Goal: Task Accomplishment & Management: Manage account settings

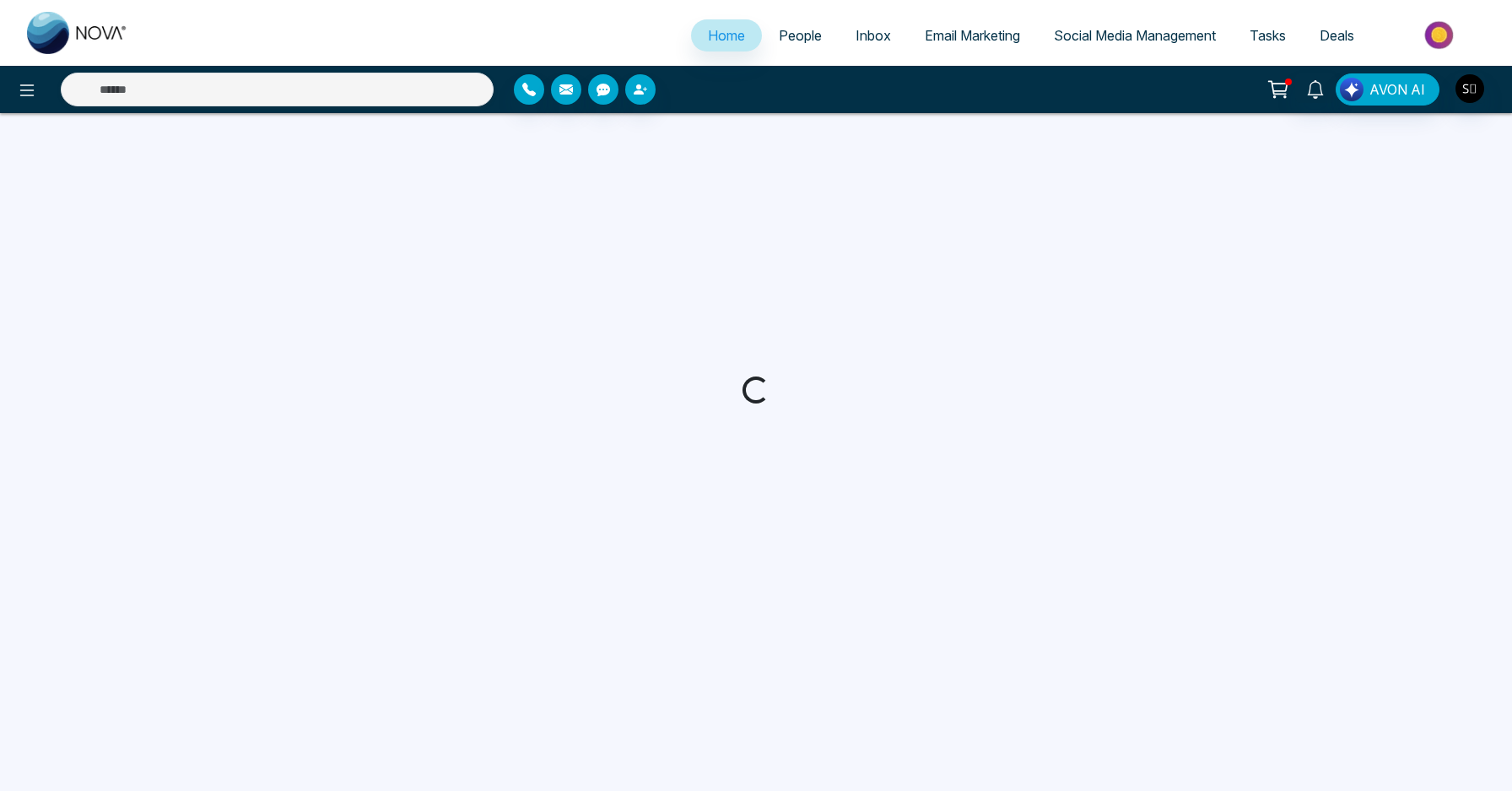
select select "*"
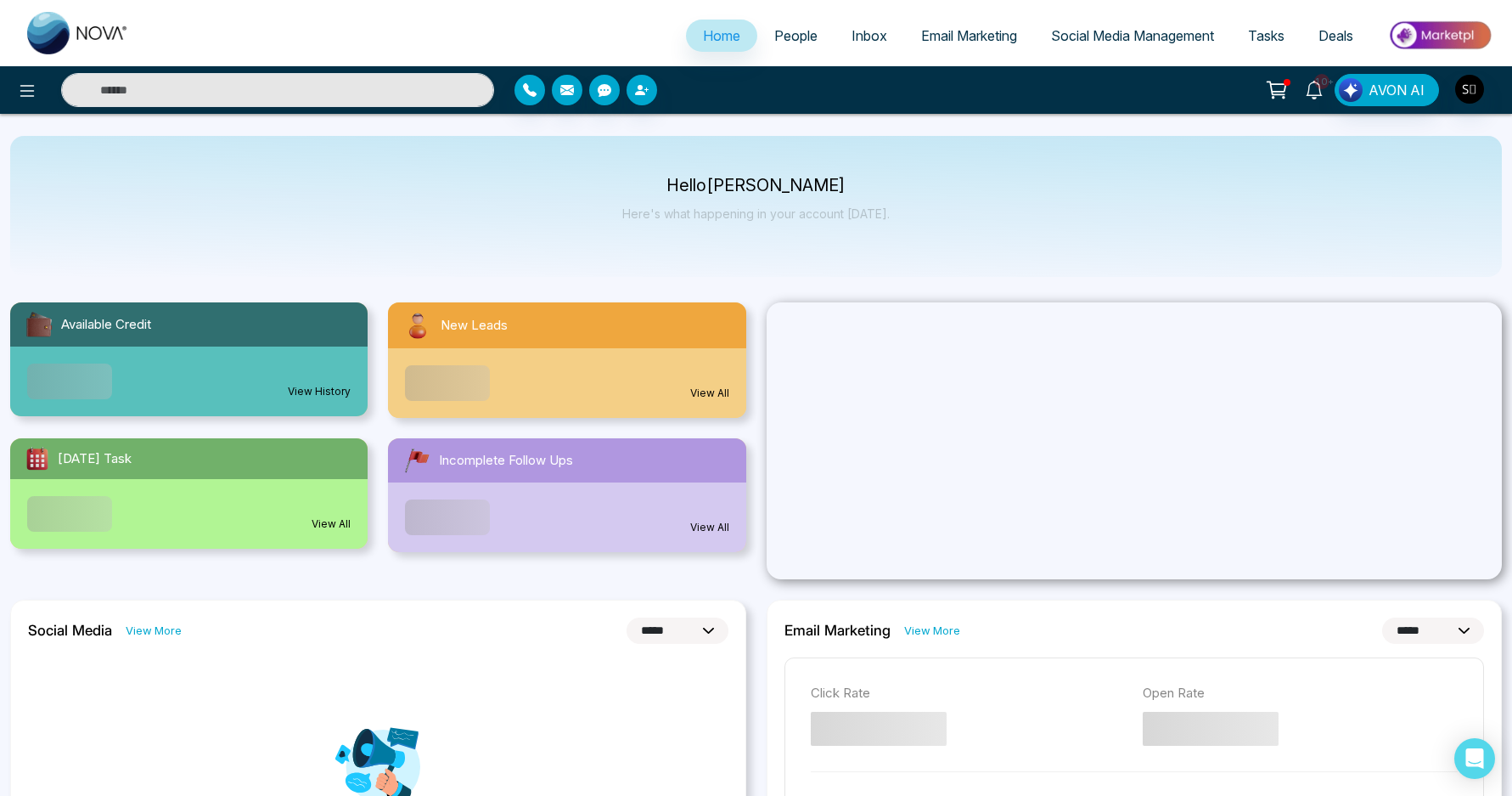
click at [1312, 96] on icon at bounding box center [1314, 90] width 19 height 19
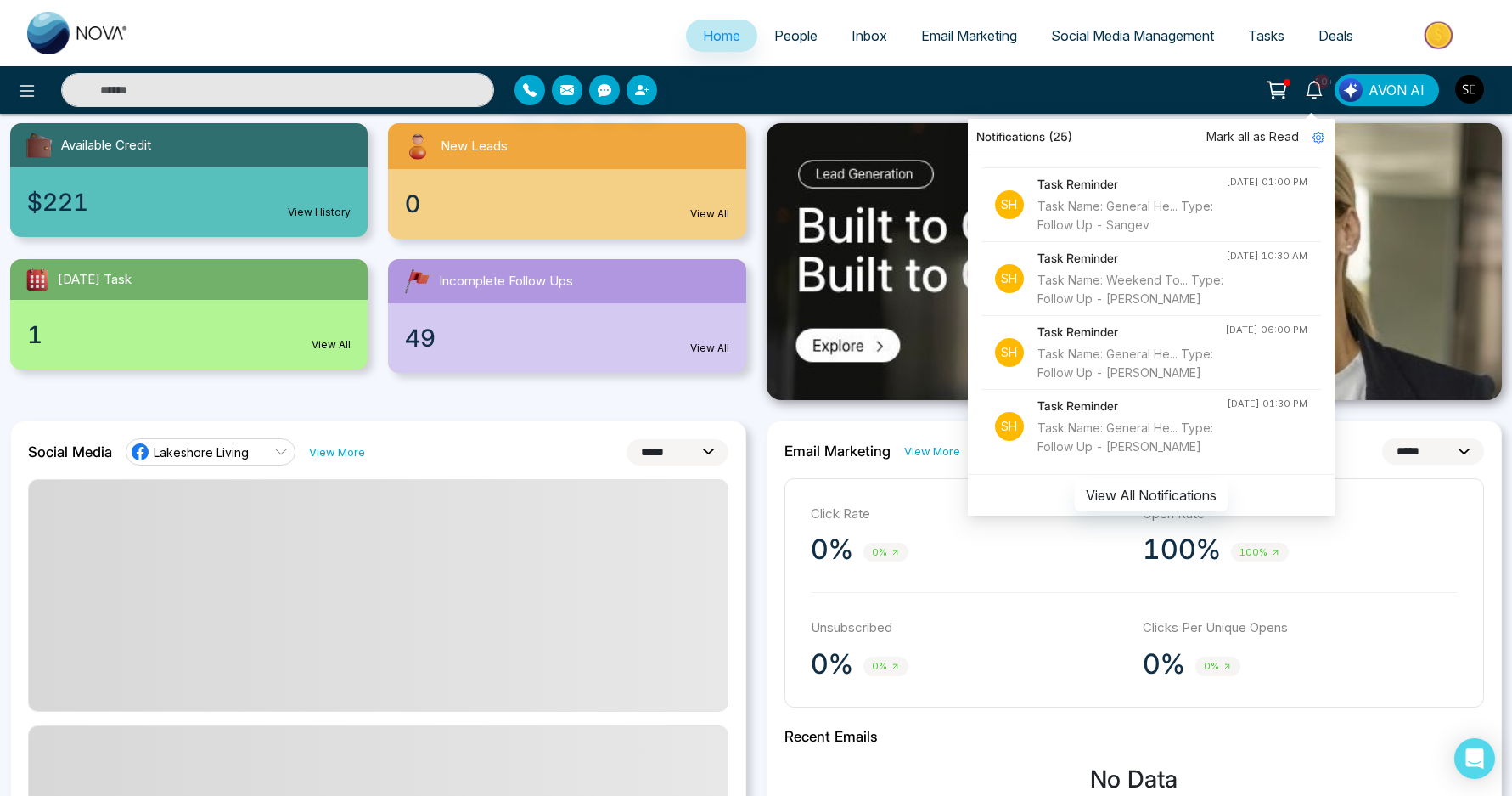
scroll to position [508, 0]
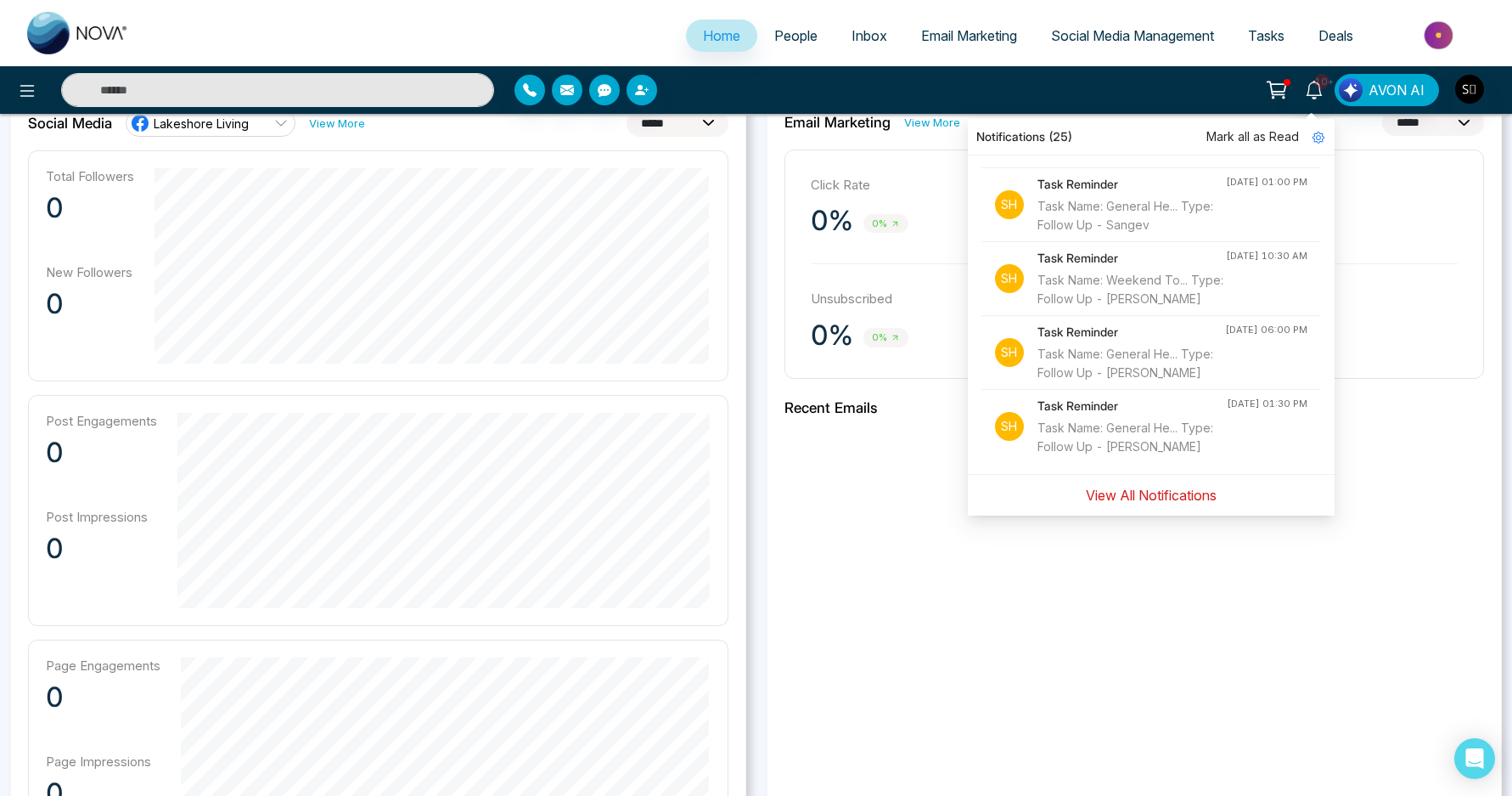
click at [1139, 490] on button "View All Notifications" at bounding box center [1151, 495] width 152 height 32
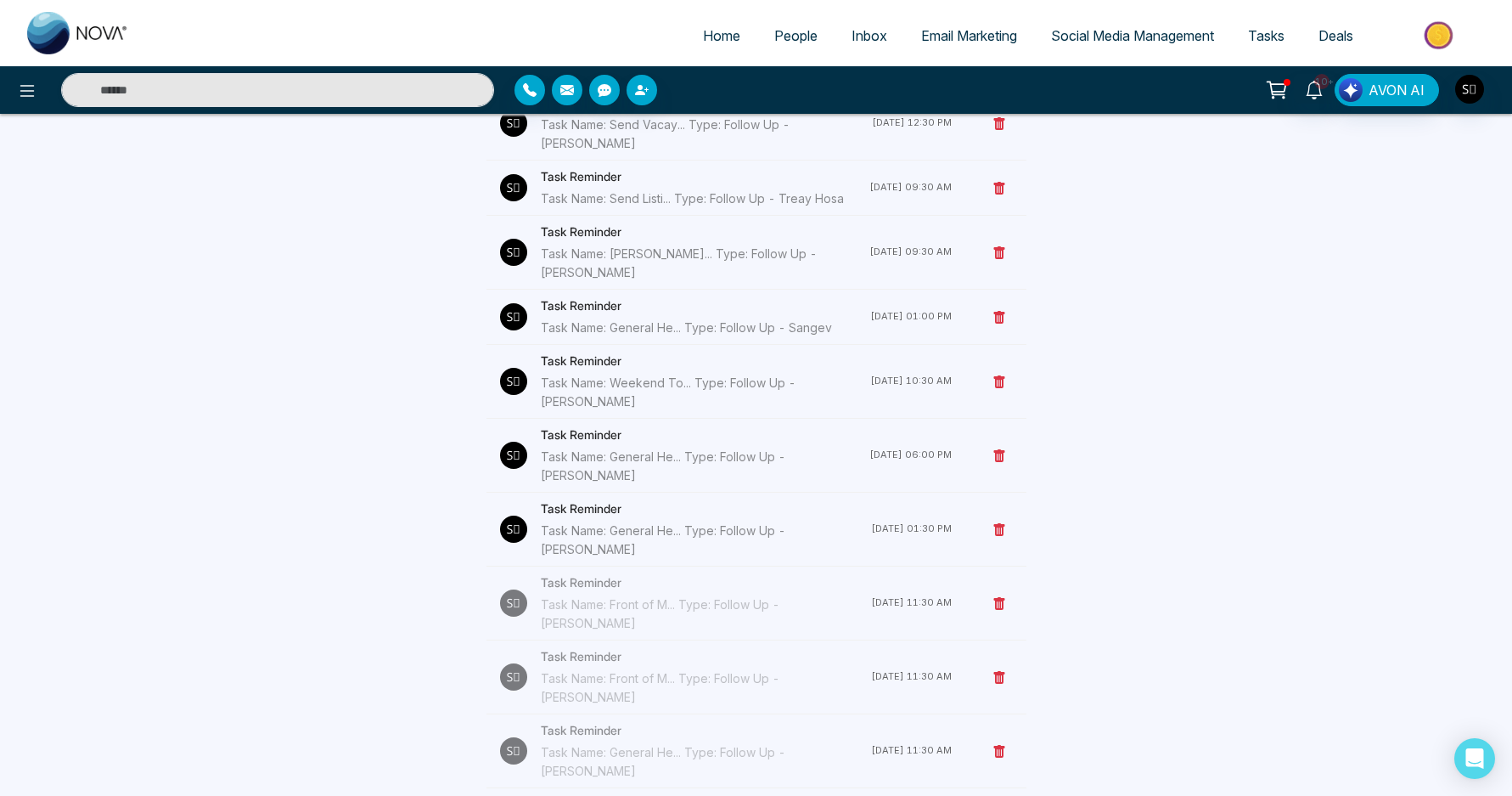
scroll to position [1494, 0]
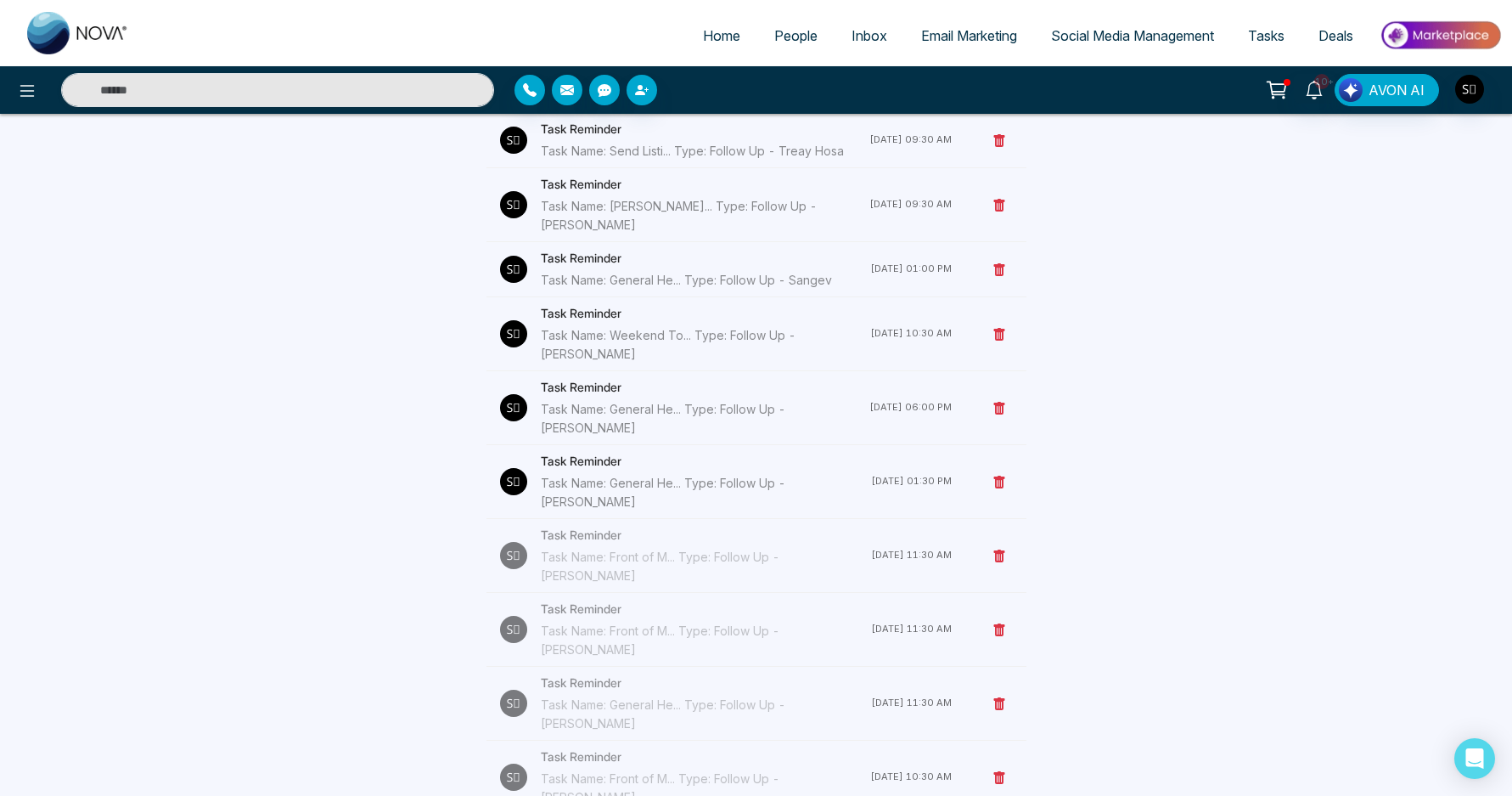
click at [710, 474] on div "Task Name: General He... Type: Follow Up - [PERSON_NAME]" at bounding box center [706, 493] width 331 height 37
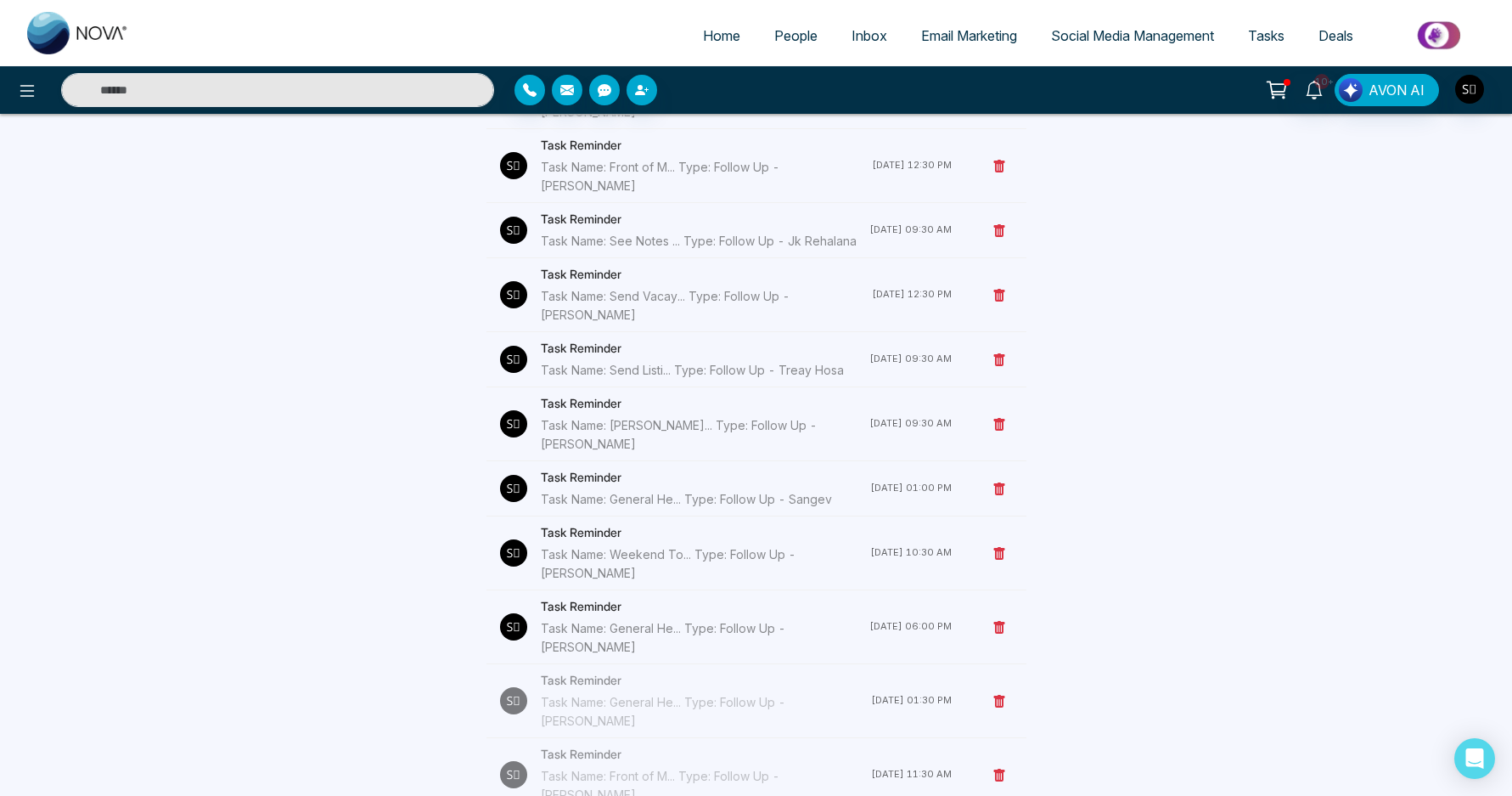
scroll to position [1371, 0]
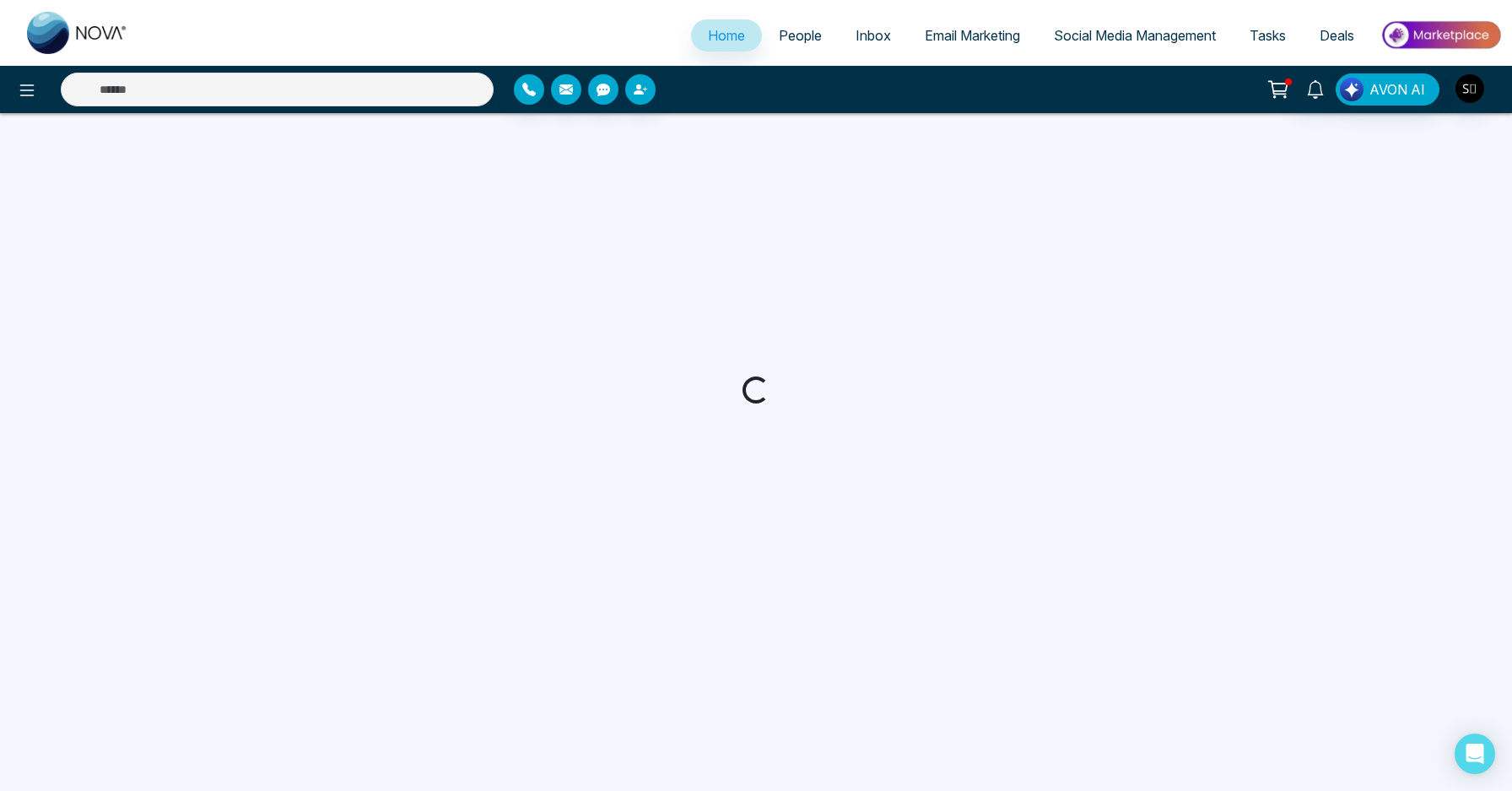
select select "*"
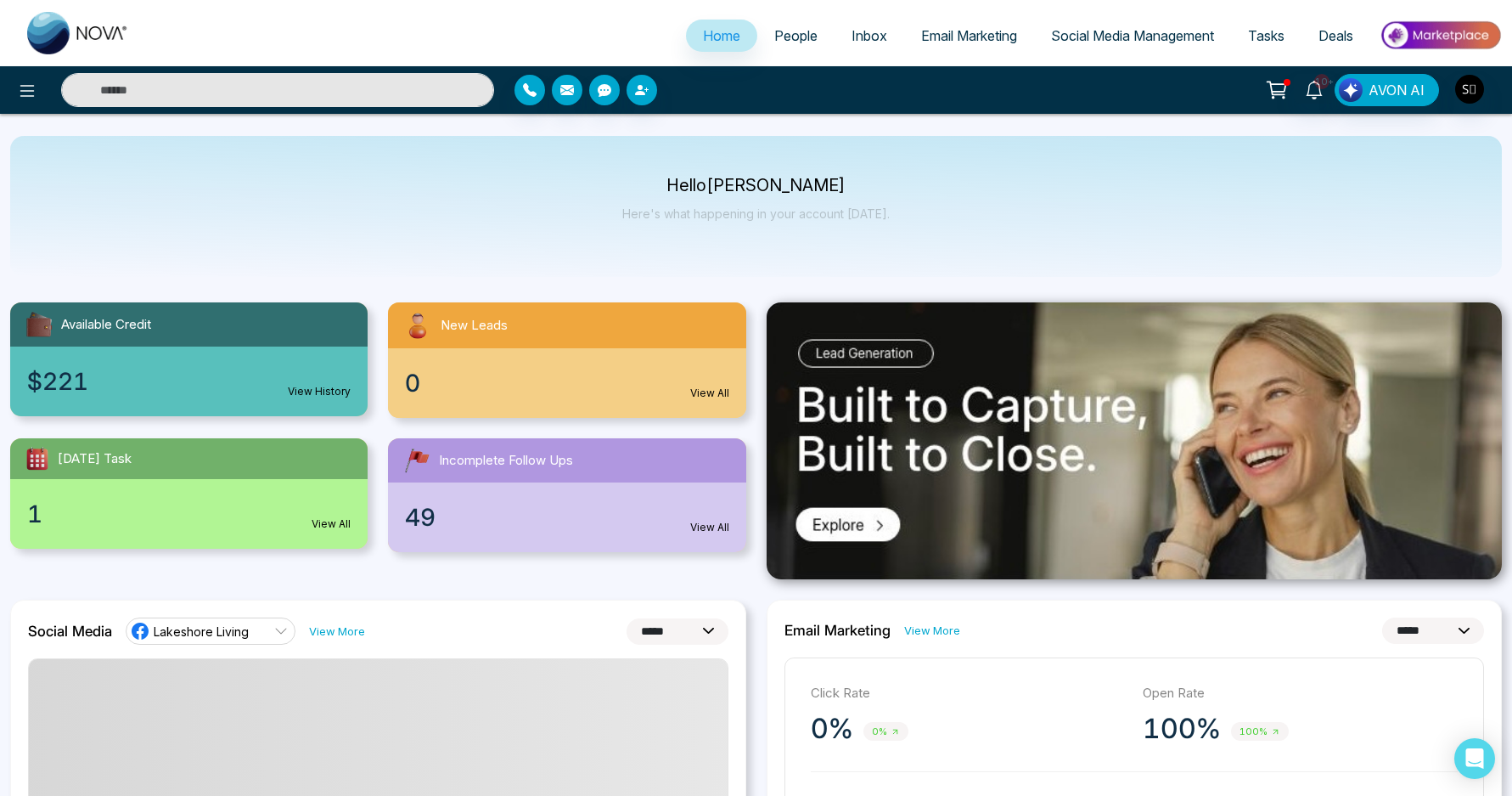
click at [448, 99] on input "text" at bounding box center [277, 90] width 433 height 34
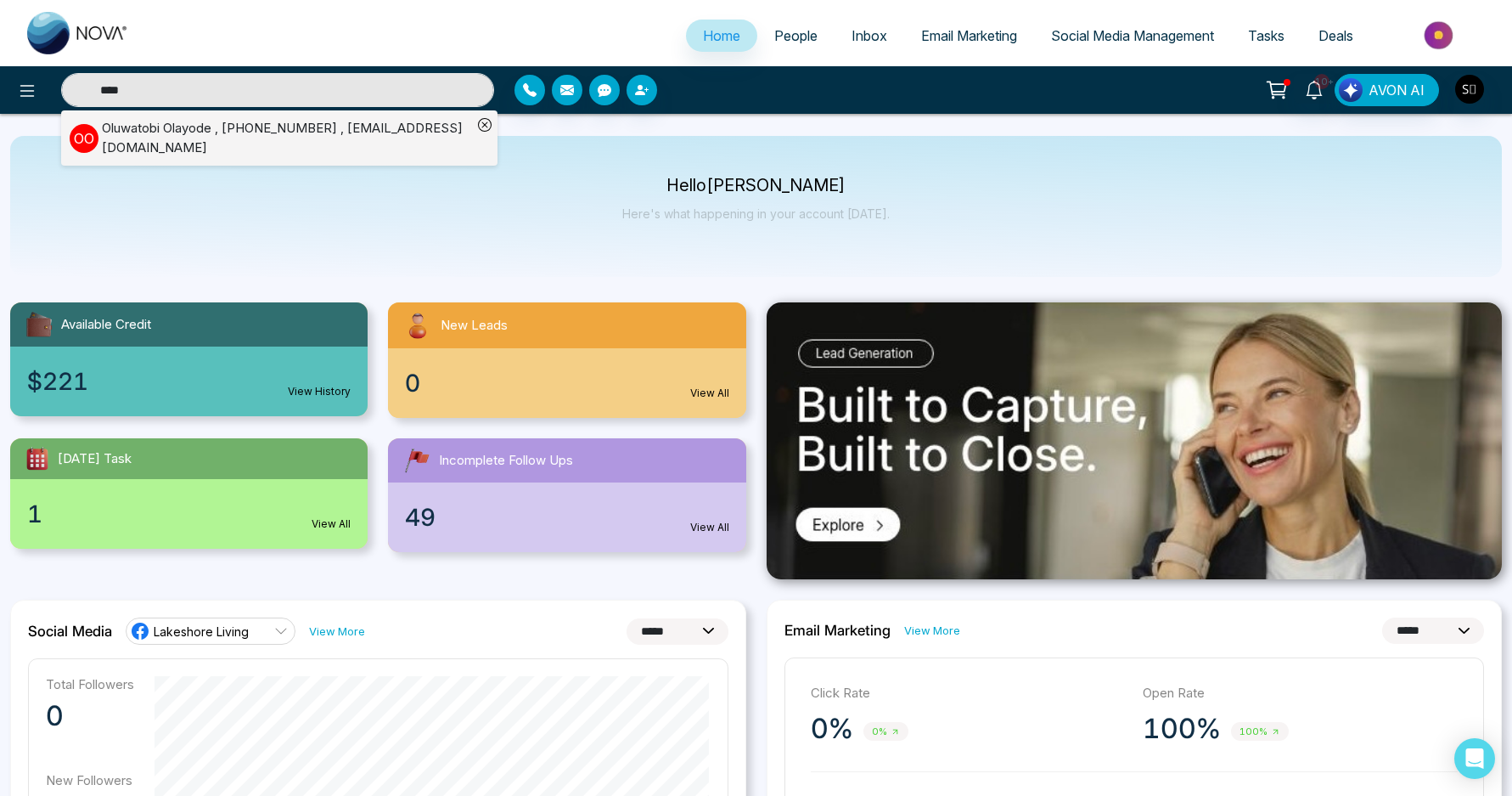
type input "****"
click at [308, 145] on div "Oluwatobi Olayode , +14379375652 , olayodetobi@gmail.com" at bounding box center [287, 138] width 370 height 38
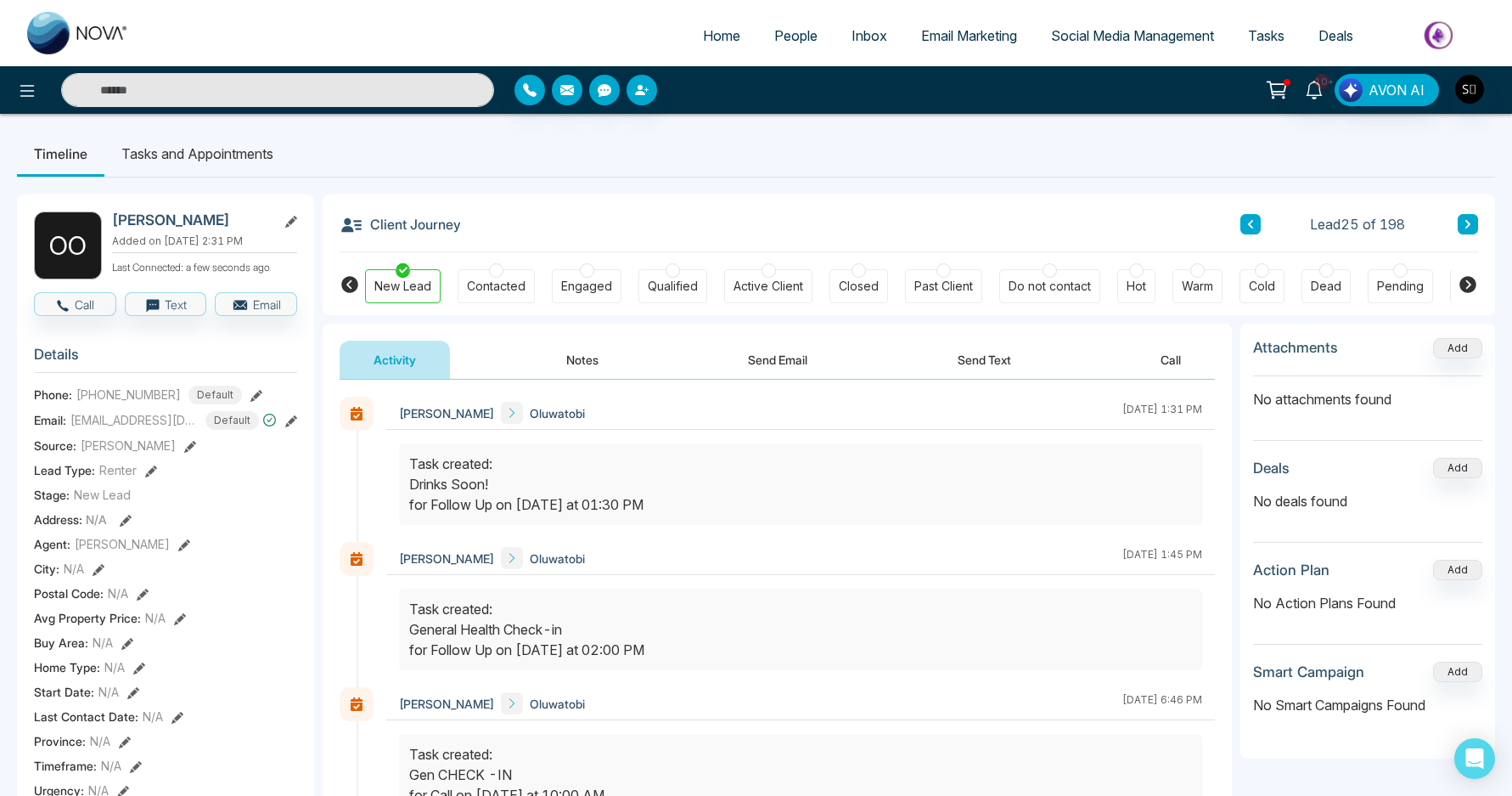
click at [623, 367] on button "Notes" at bounding box center [582, 359] width 100 height 38
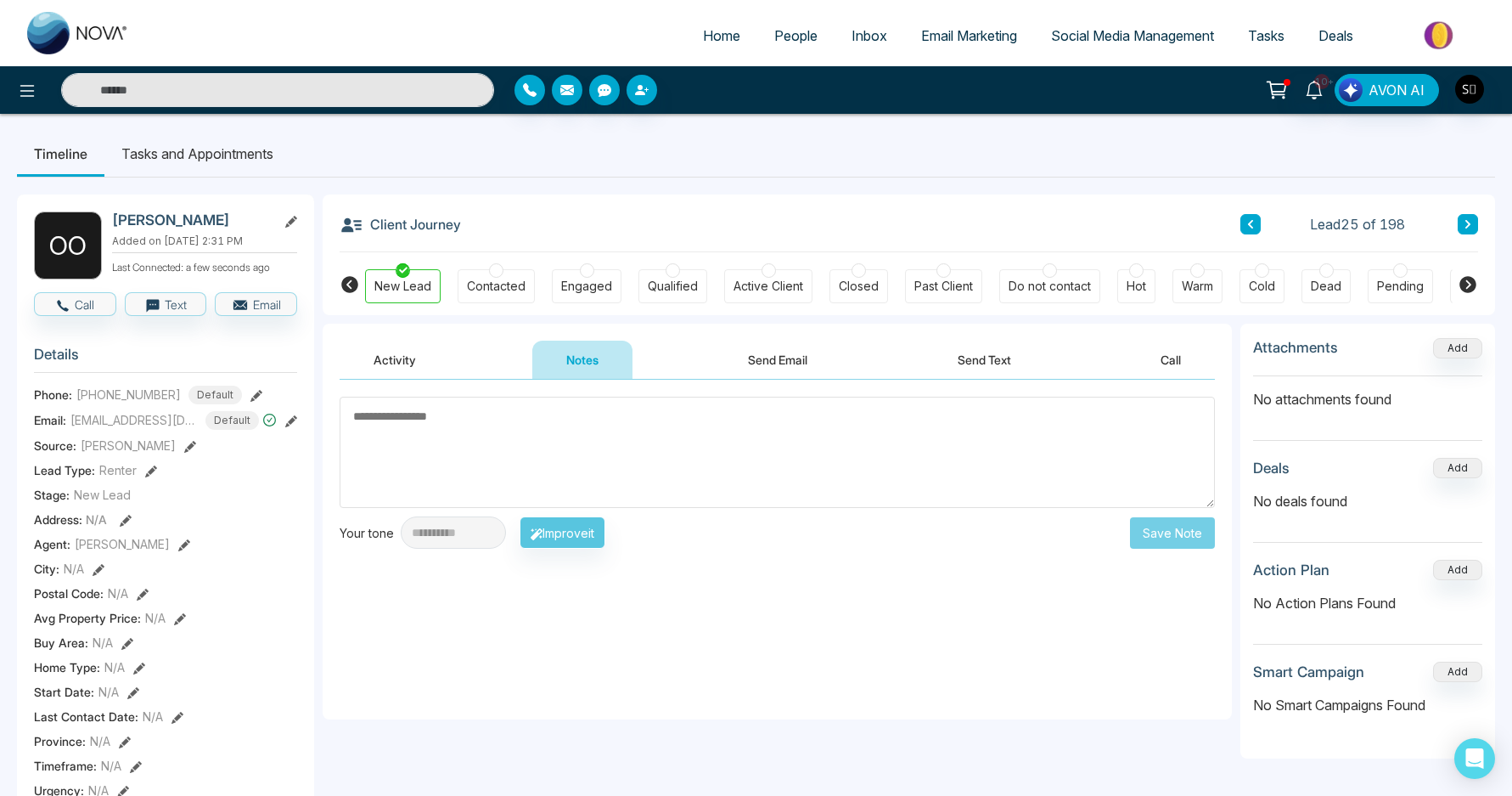
click at [428, 378] on button "Activity" at bounding box center [394, 359] width 110 height 38
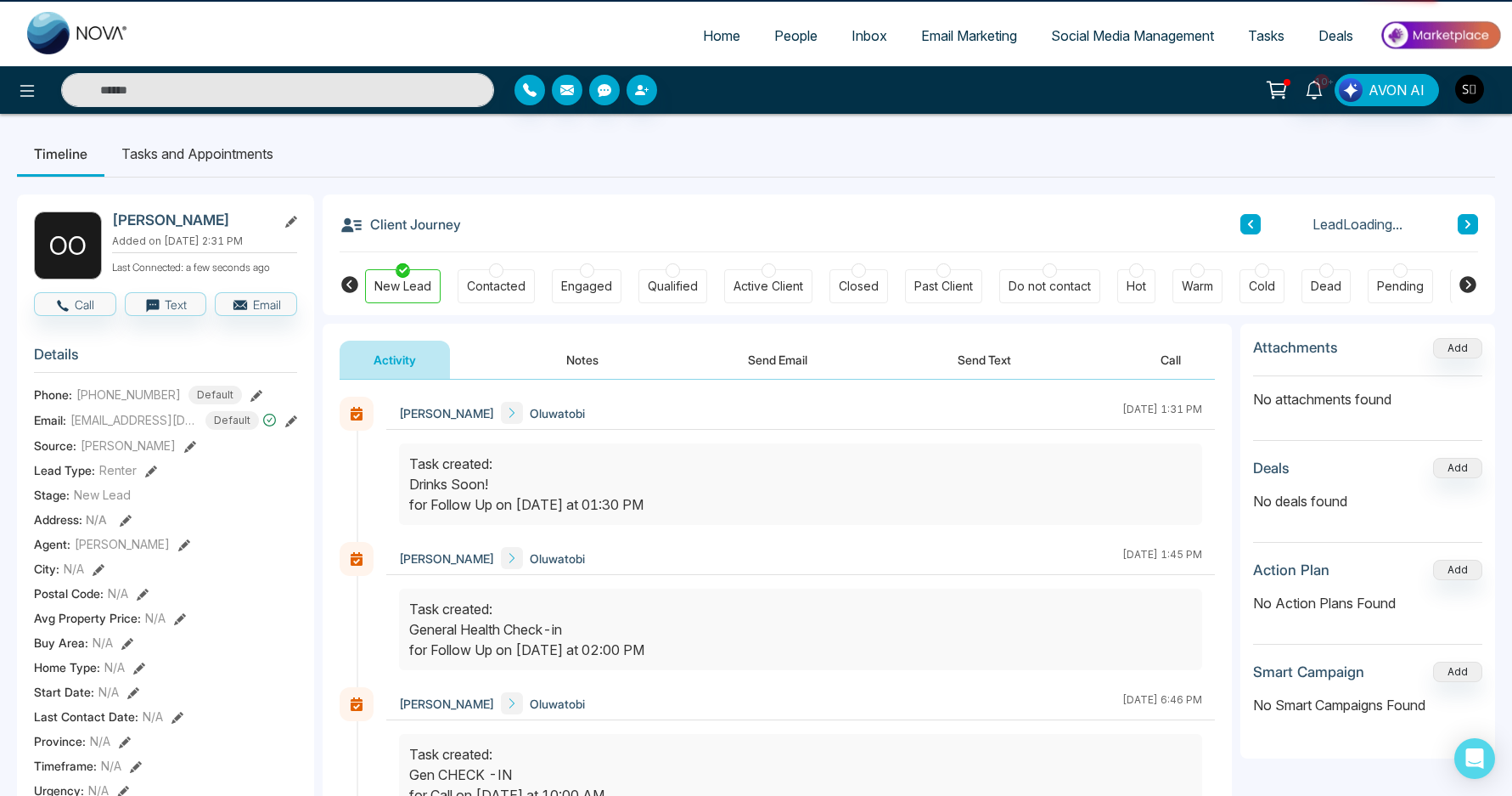
click at [561, 369] on button "Notes" at bounding box center [582, 359] width 100 height 38
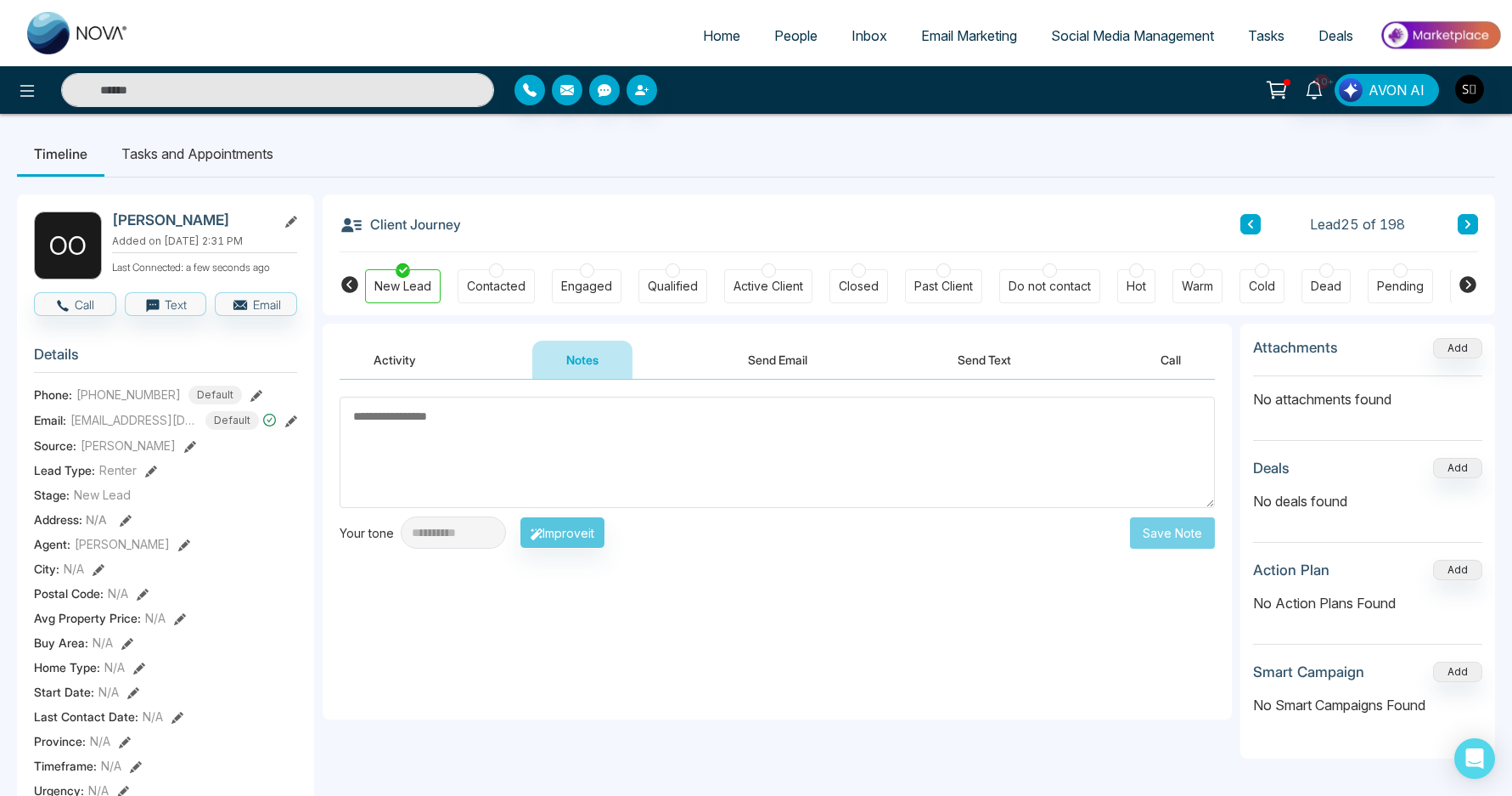
click at [431, 369] on button "Activity" at bounding box center [394, 359] width 110 height 38
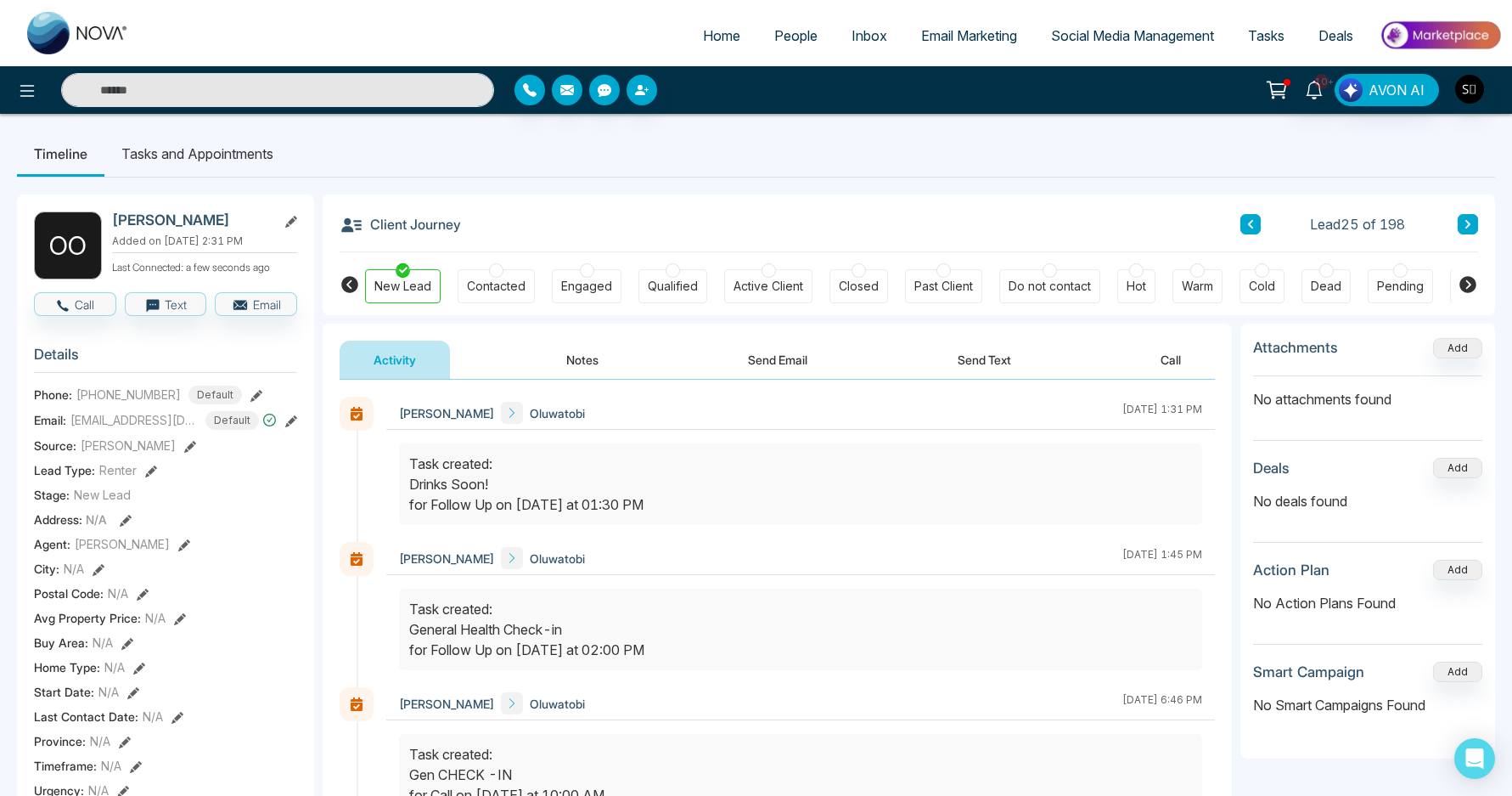
click at [1190, 283] on div "Warm" at bounding box center [1198, 285] width 31 height 17
click at [1003, 230] on div "Client Journey Lead Loading..." at bounding box center [909, 223] width 1139 height 58
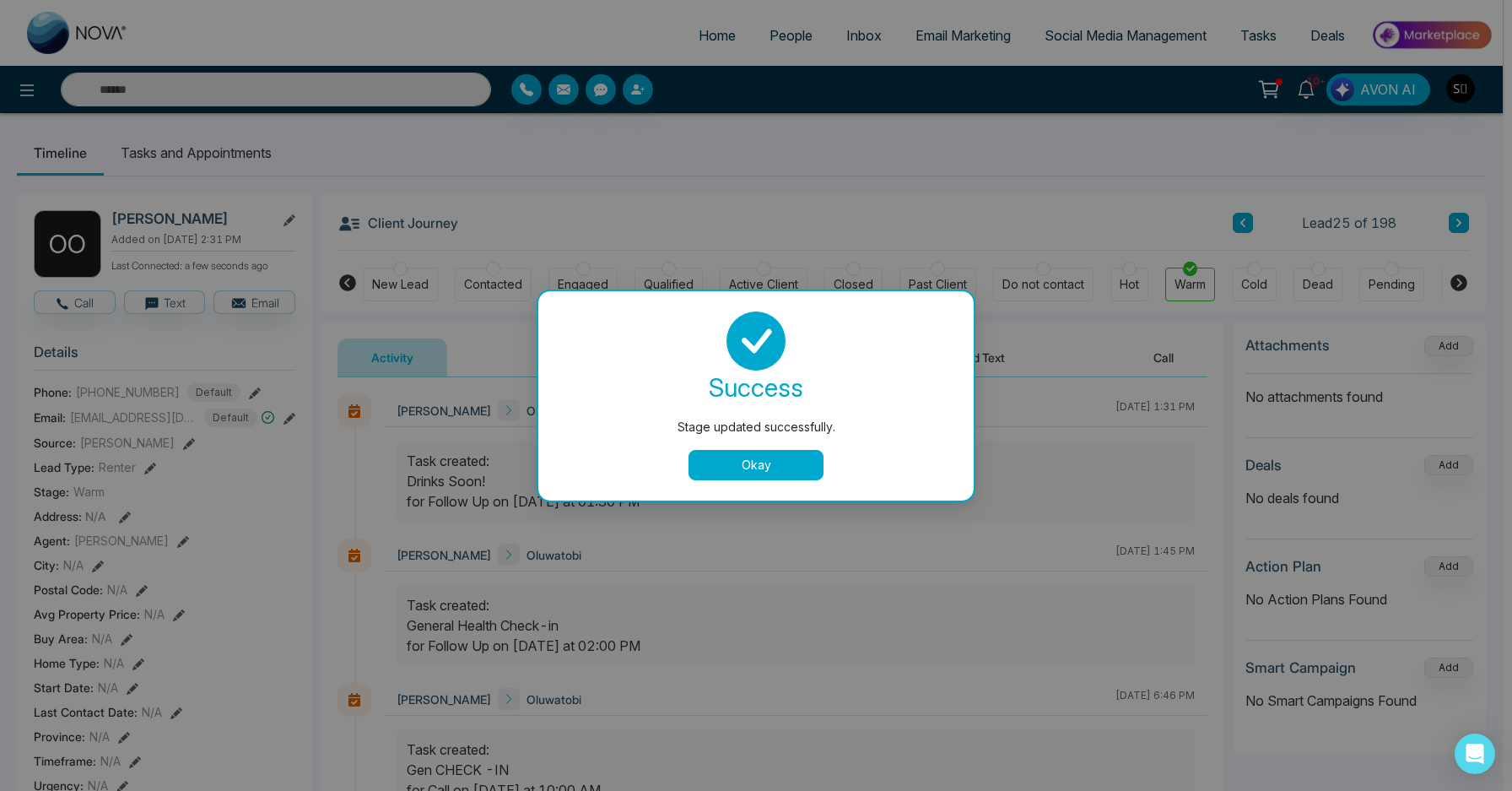
click at [785, 455] on button "Okay" at bounding box center [756, 464] width 135 height 30
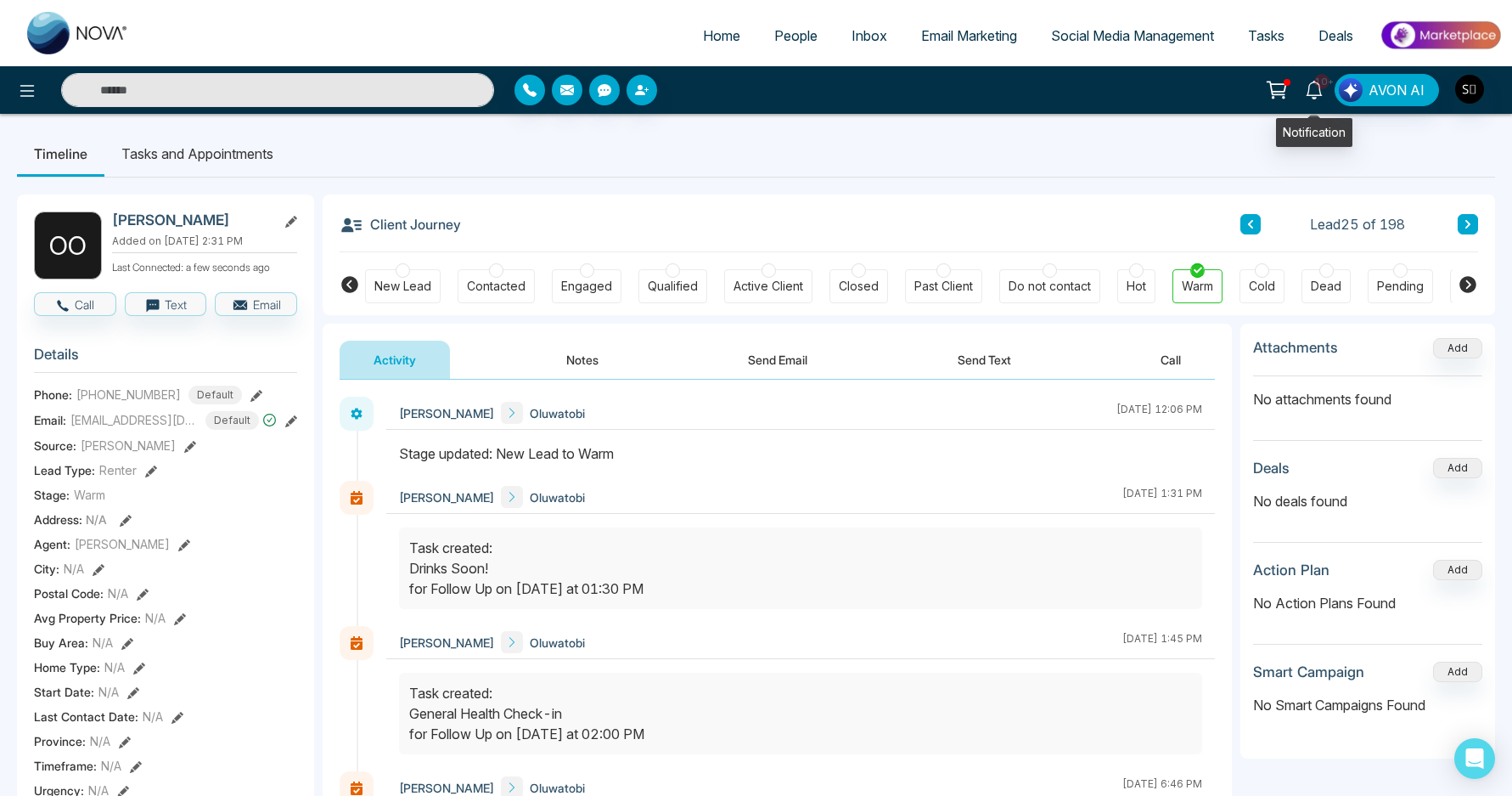
click at [1311, 88] on icon at bounding box center [1314, 90] width 19 height 19
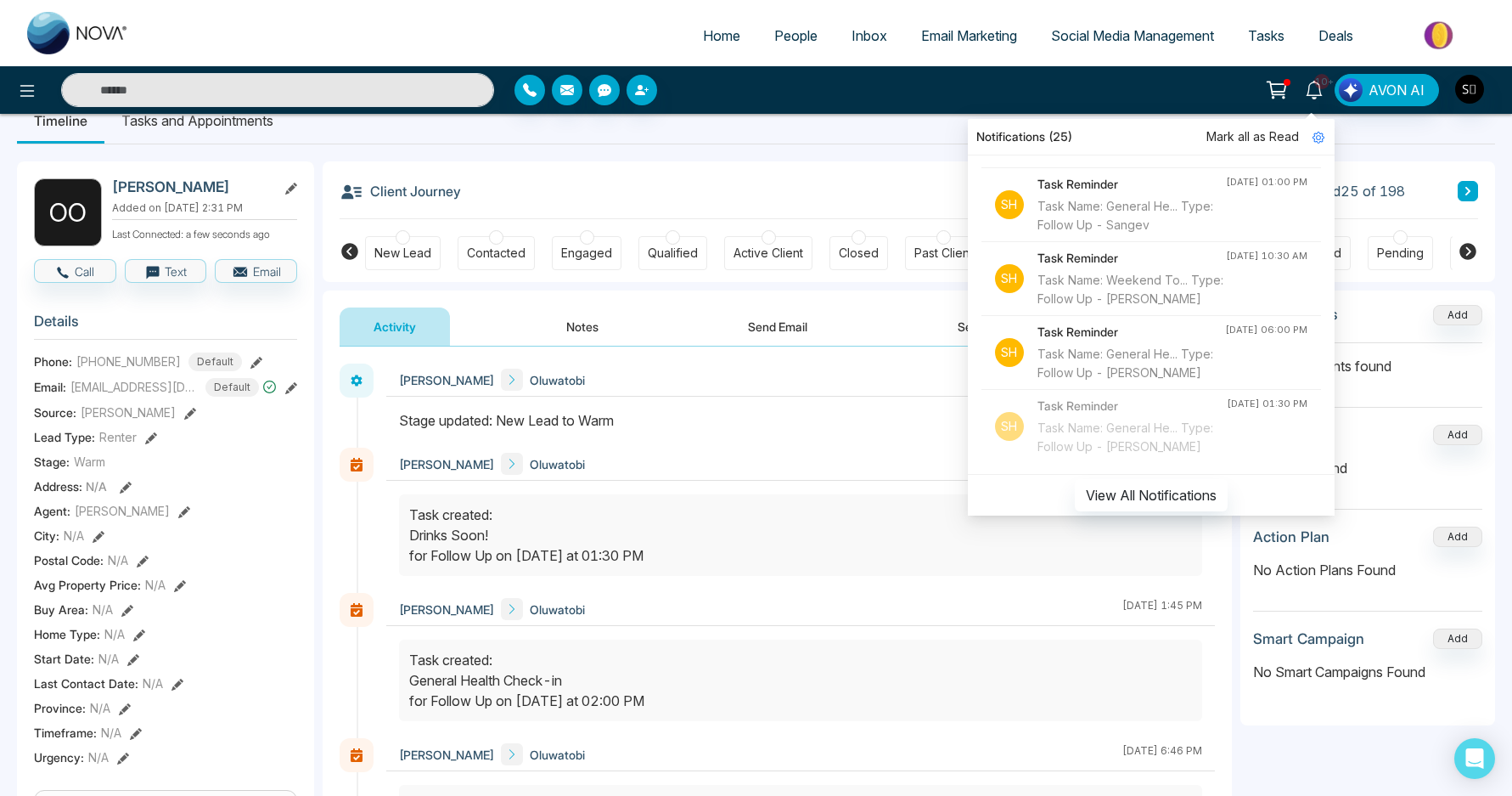
scroll to position [36, 0]
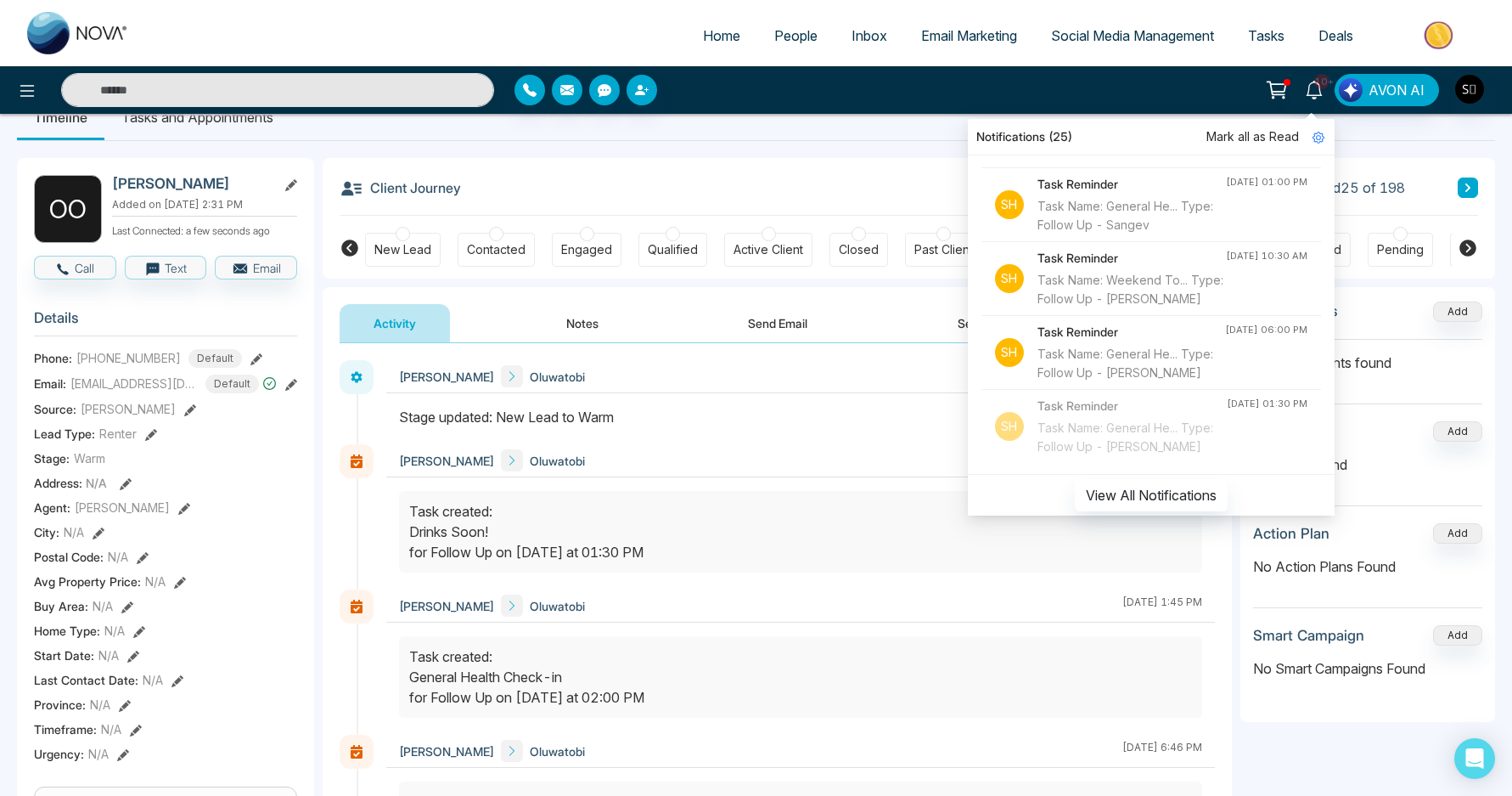
click at [729, 506] on div "Task created: Drinks Soon! for Follow Up on Sep, 06 2025 at 01:30 PM" at bounding box center [801, 531] width 783 height 61
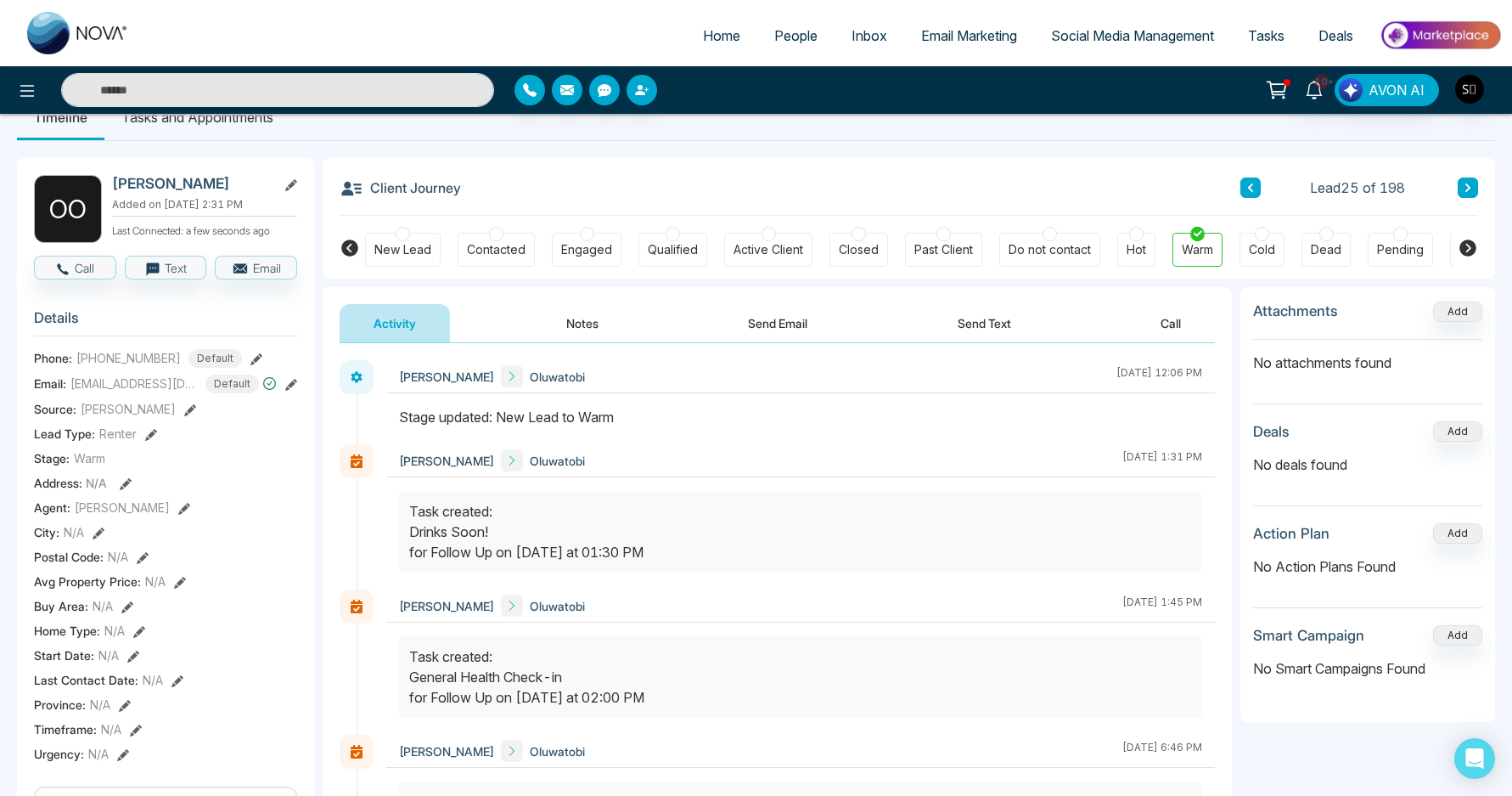
click at [562, 332] on button "Notes" at bounding box center [582, 323] width 100 height 38
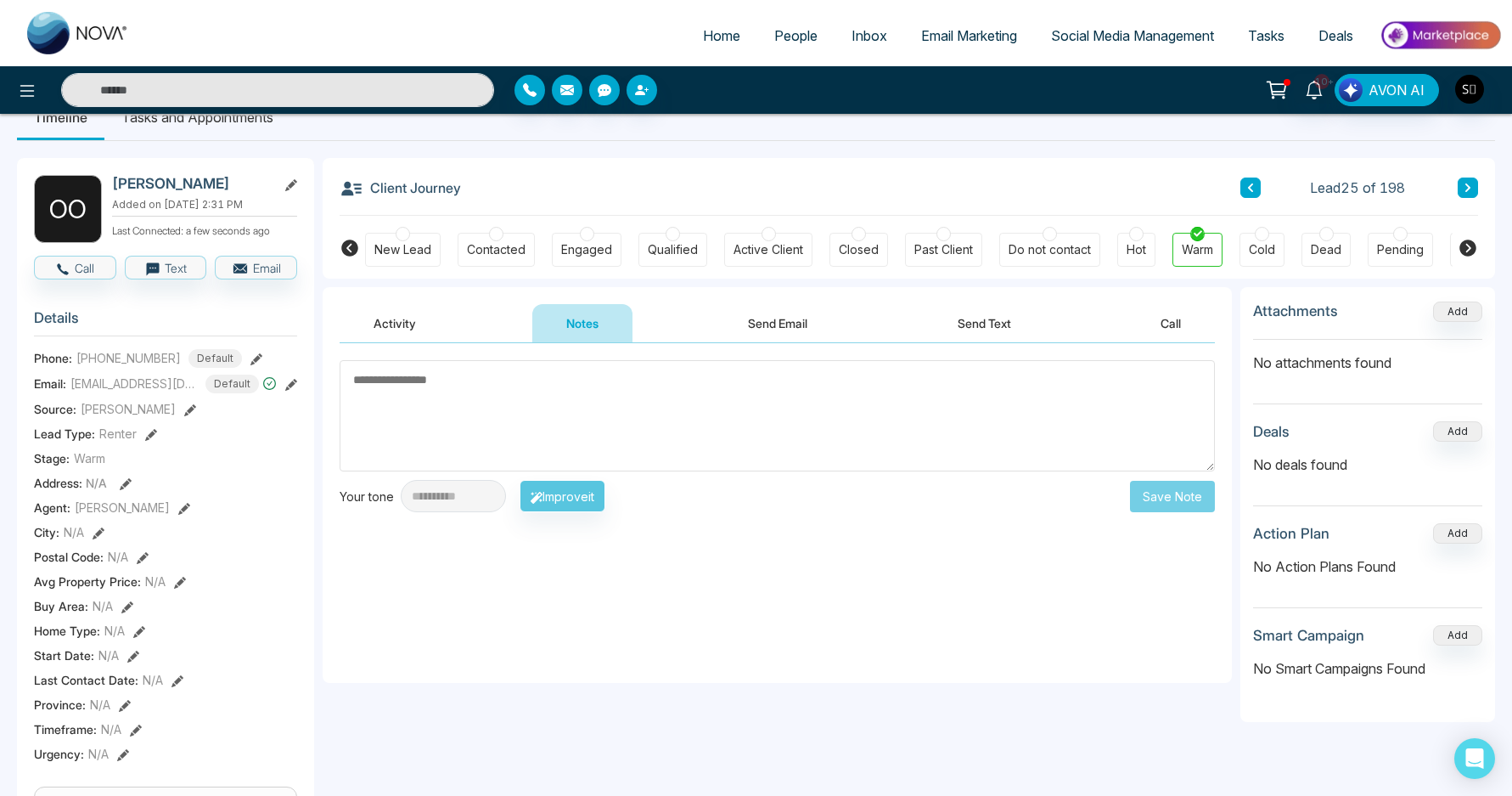
click at [603, 373] on textarea at bounding box center [777, 415] width 876 height 111
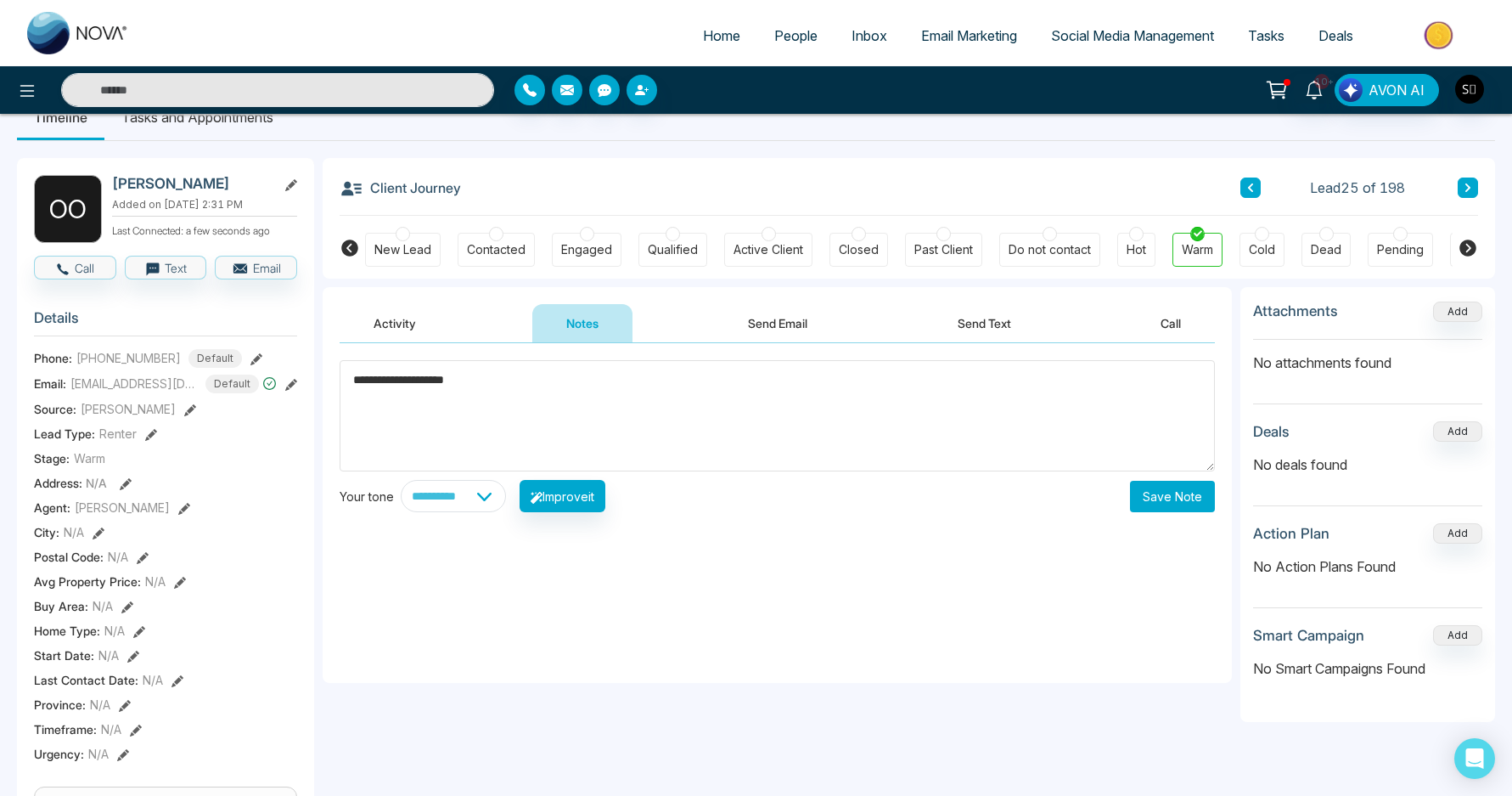
type textarea "**********"
click at [1162, 502] on button "Save Note" at bounding box center [1173, 497] width 85 height 31
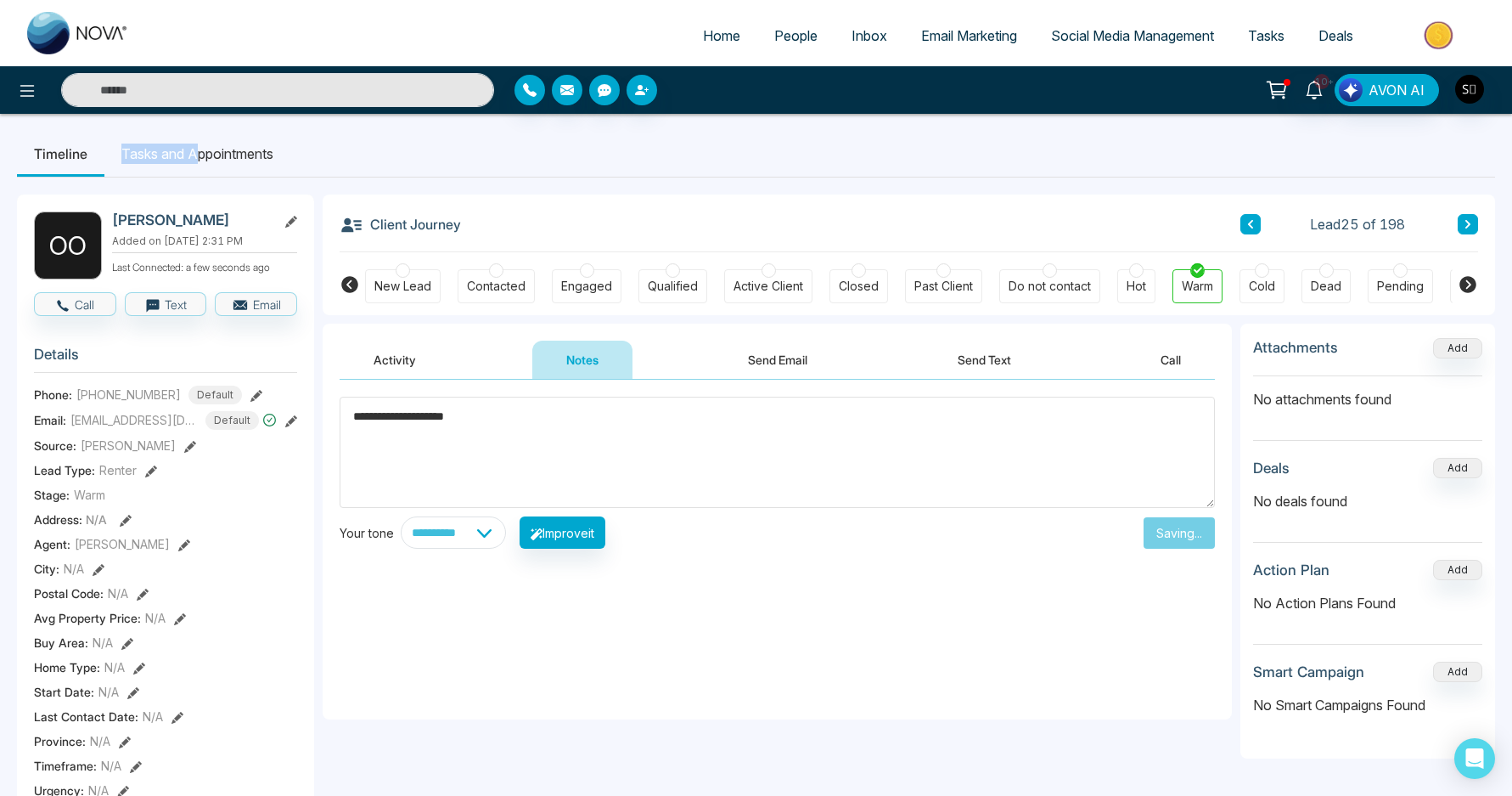
drag, startPoint x: 201, startPoint y: 153, endPoint x: 527, endPoint y: 135, distance: 326.5
click at [527, 135] on ul "Timeline Tasks and Appointments" at bounding box center [756, 153] width 1479 height 46
click at [327, 140] on ul "Timeline Tasks and Appointments" at bounding box center [756, 153] width 1479 height 46
click at [497, 434] on textarea "**********" at bounding box center [777, 452] width 876 height 111
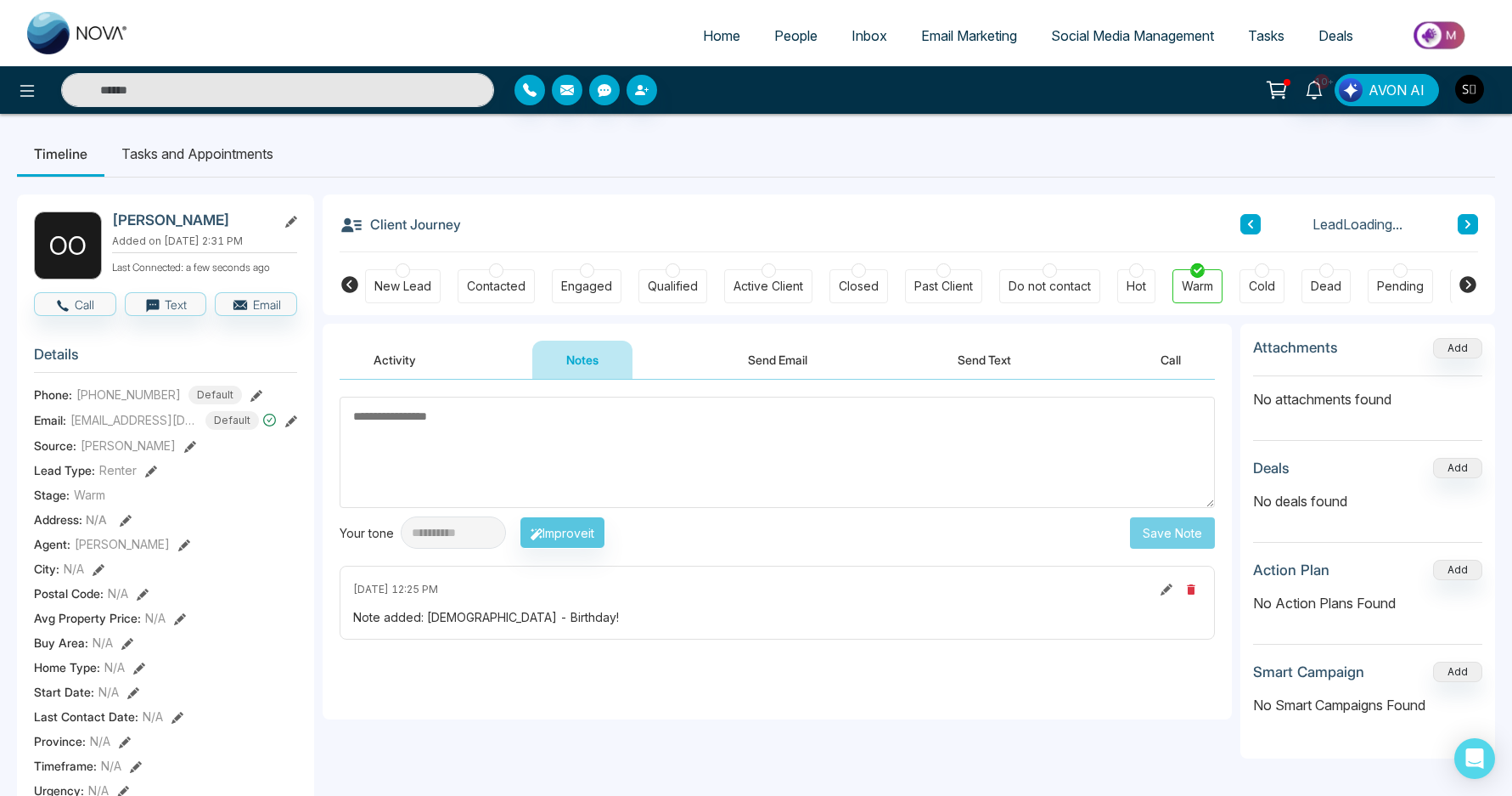
click at [485, 464] on textarea at bounding box center [777, 452] width 876 height 111
click at [173, 144] on li "Tasks and Appointments" at bounding box center [197, 153] width 186 height 46
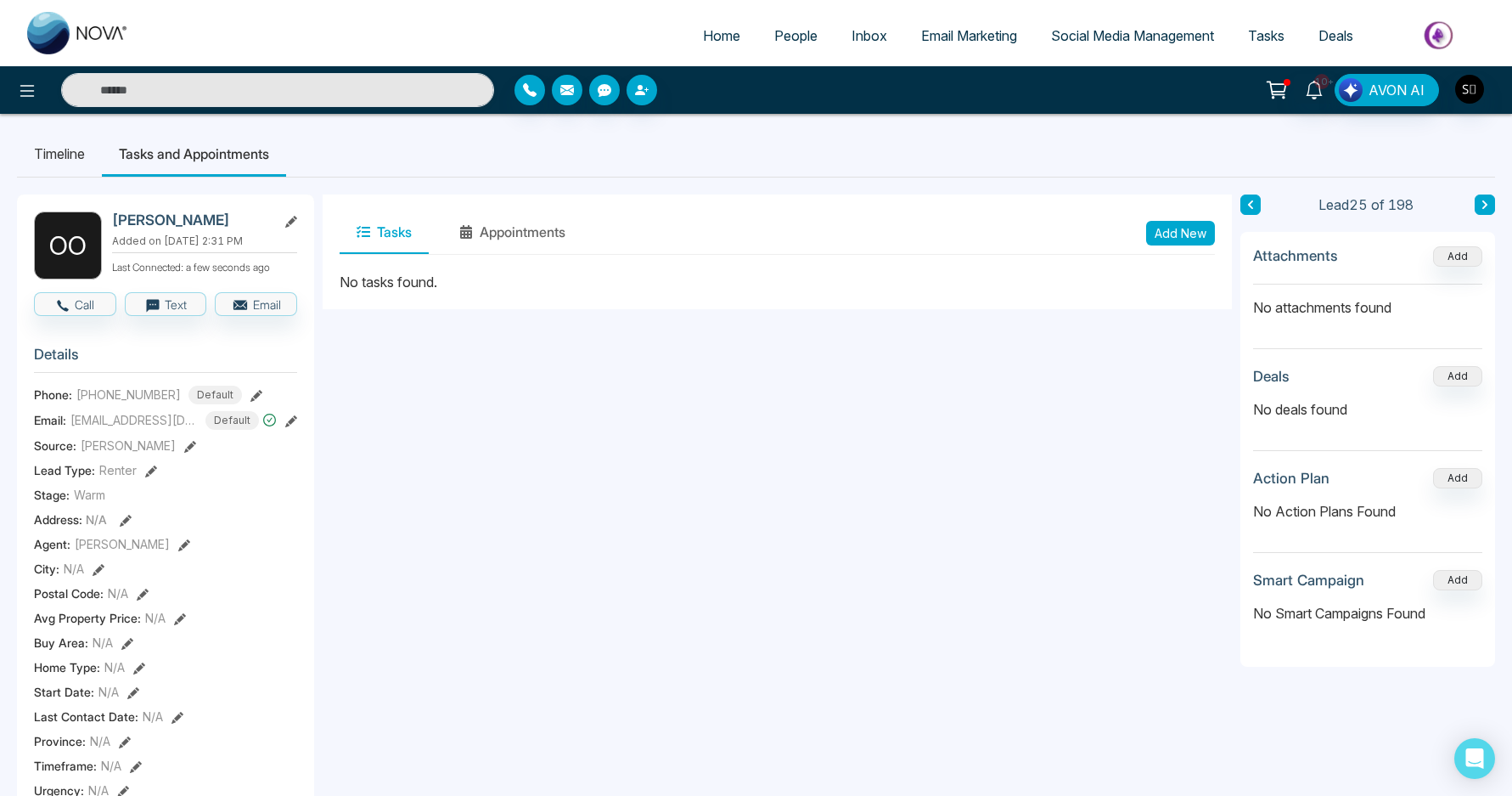
click at [1186, 230] on button "Add New" at bounding box center [1180, 232] width 69 height 25
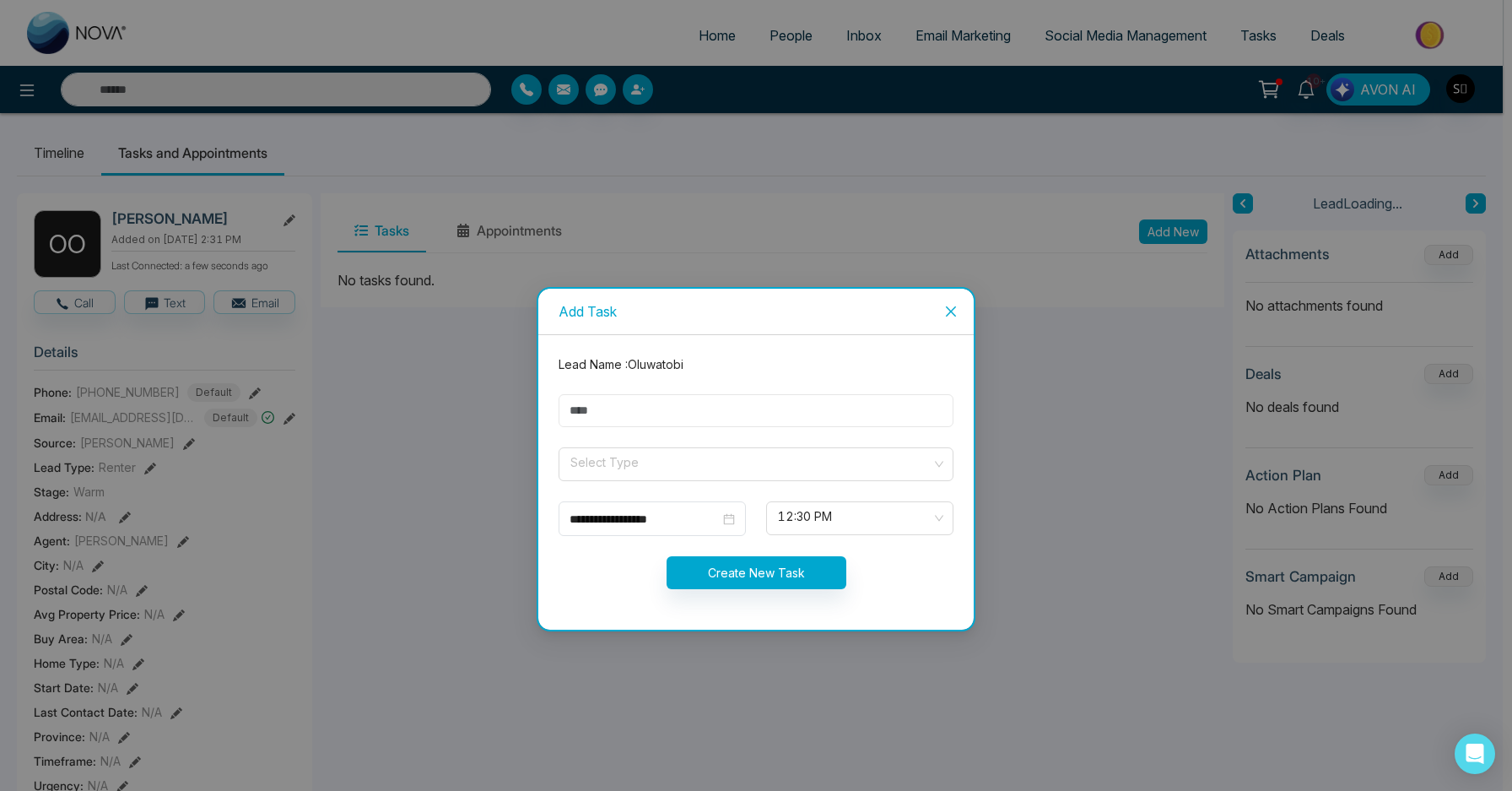
click at [625, 416] on input "text" at bounding box center [756, 411] width 395 height 33
paste input "**********"
type input "**********"
click at [613, 466] on input "search" at bounding box center [750, 461] width 363 height 25
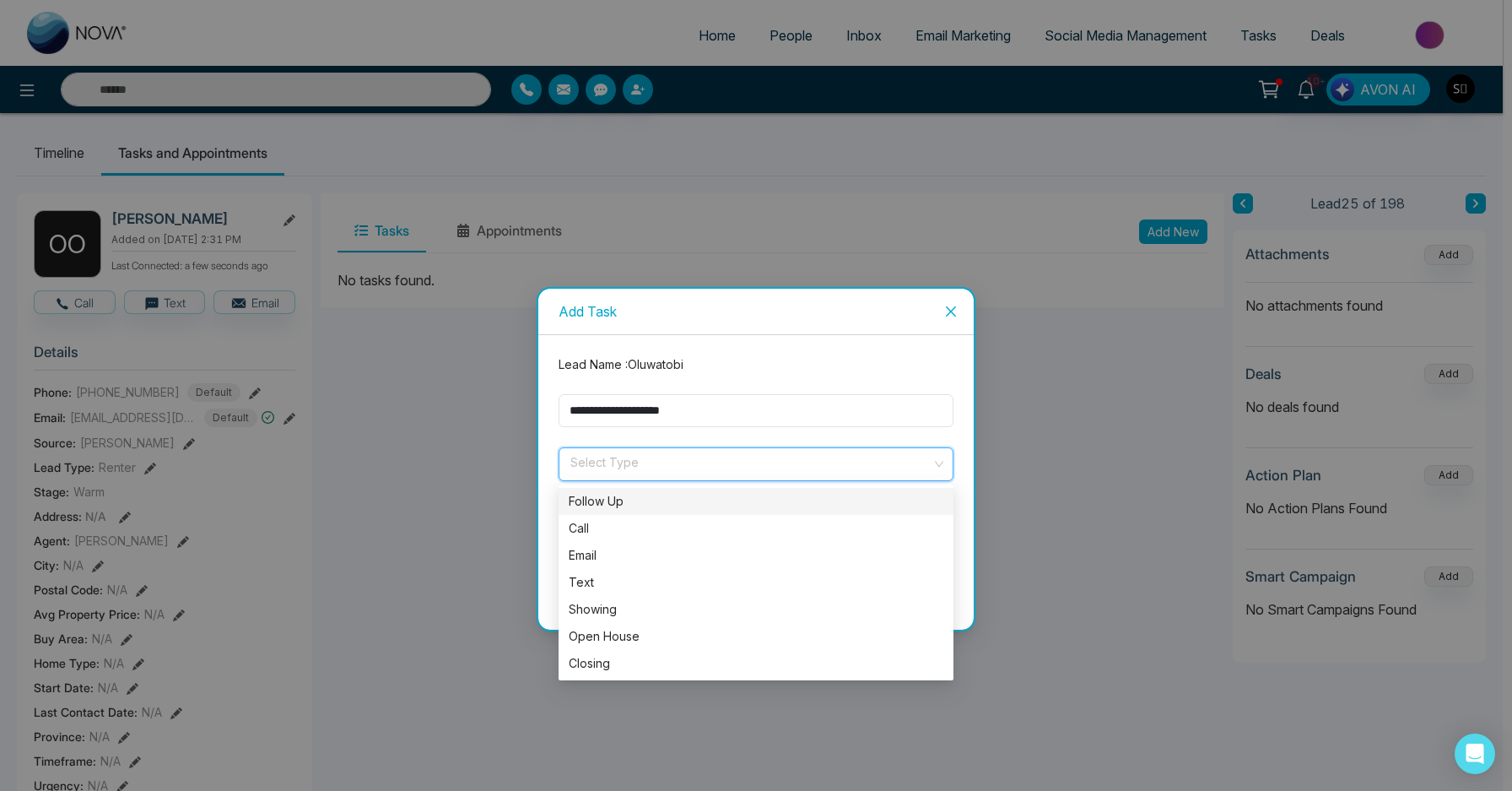
click at [614, 499] on div "Follow Up" at bounding box center [756, 501] width 374 height 19
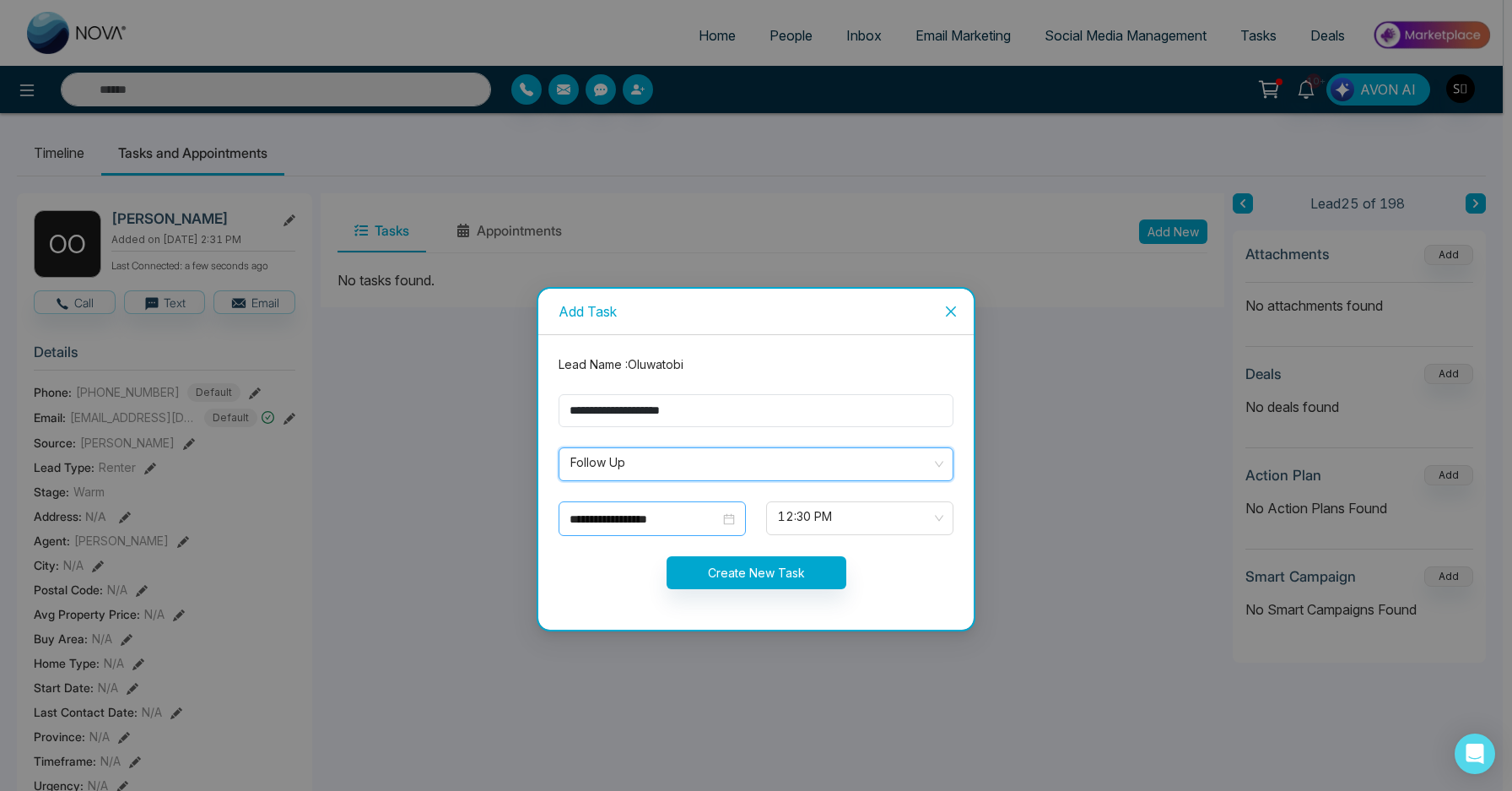
click at [624, 517] on input "**********" at bounding box center [645, 518] width 151 height 19
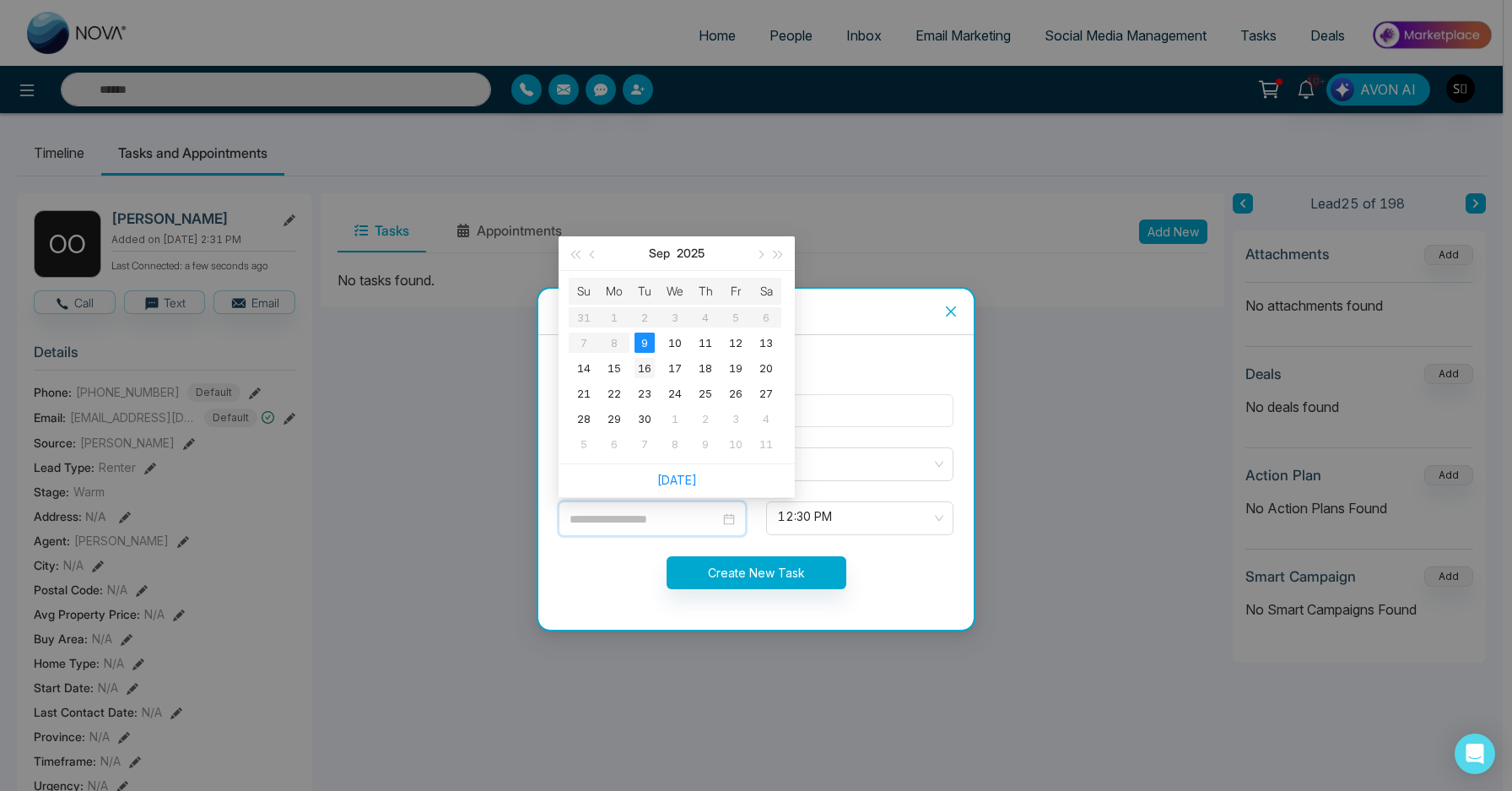
type input "**********"
click at [645, 369] on div "16" at bounding box center [644, 368] width 21 height 21
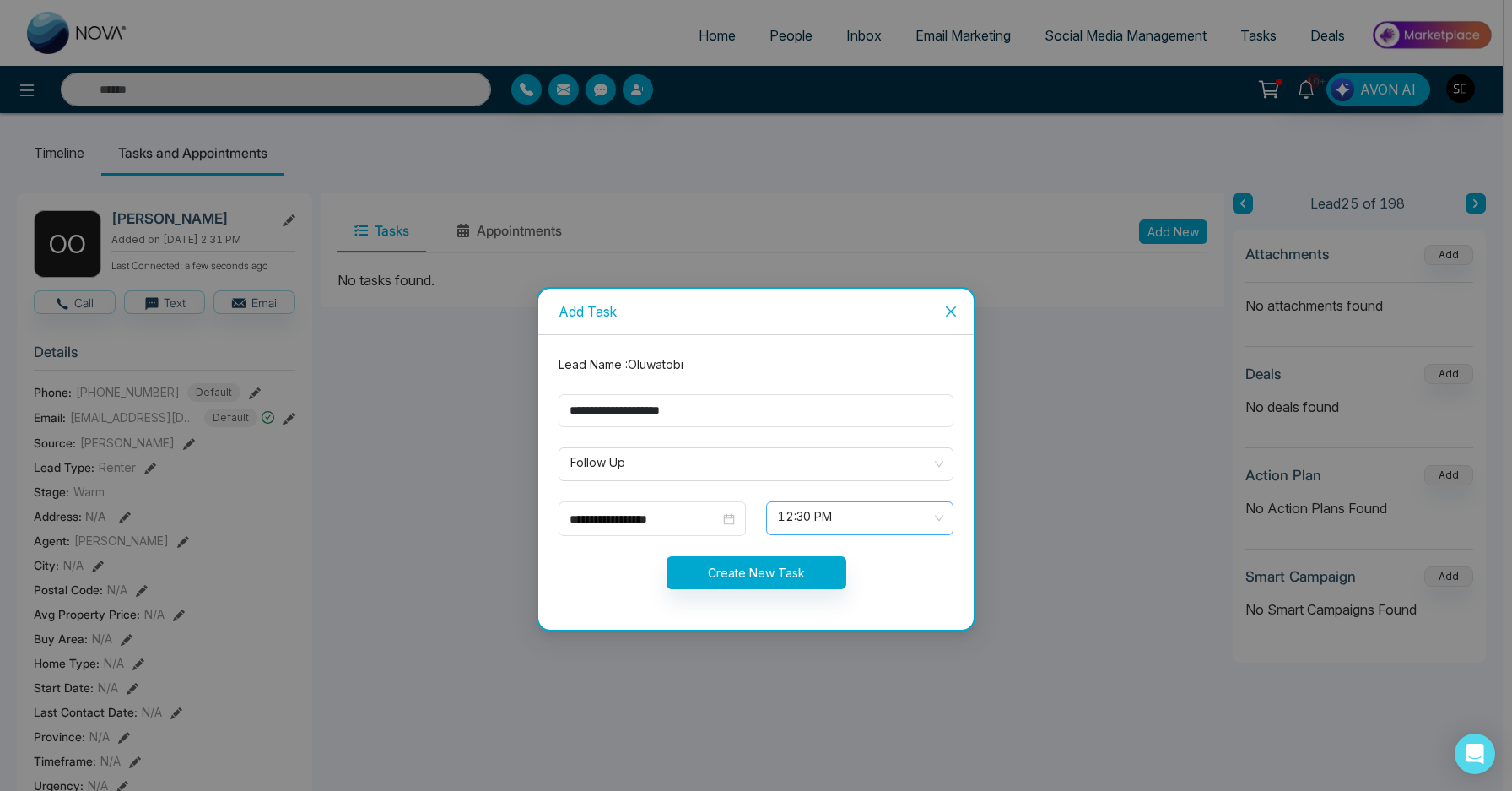
click at [816, 517] on span "12:30 PM" at bounding box center [859, 517] width 163 height 28
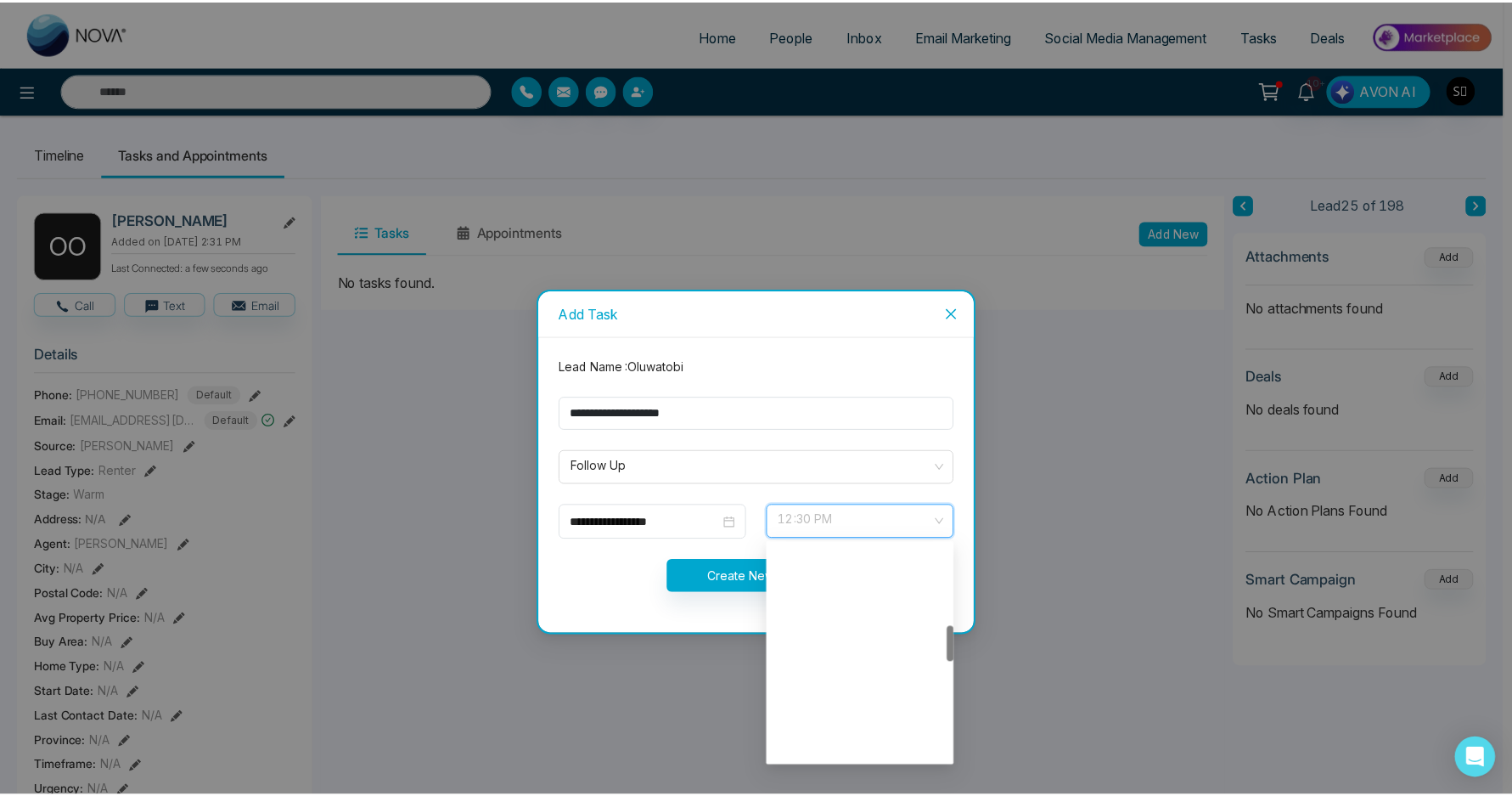
scroll to position [489, 0]
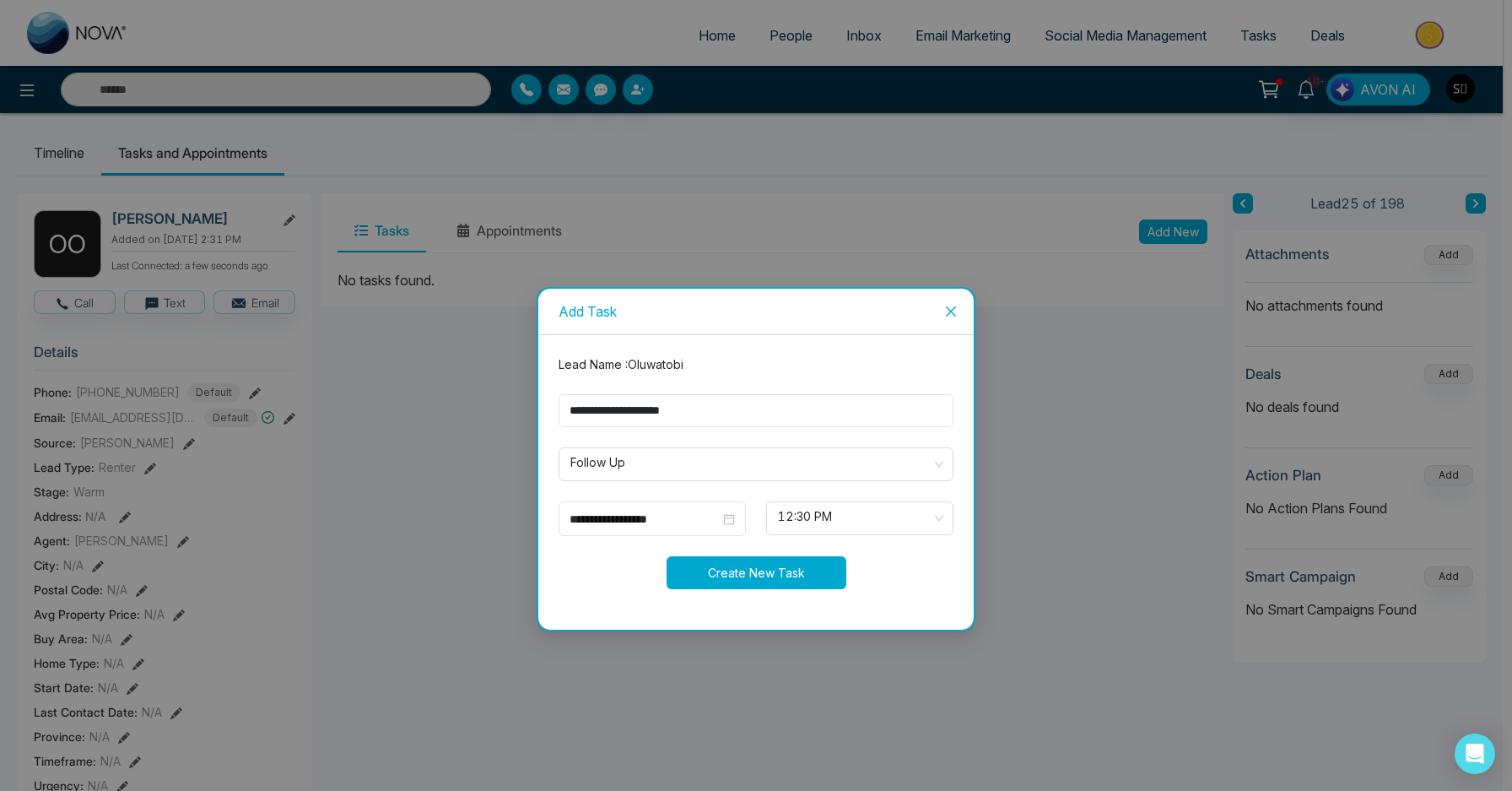
drag, startPoint x: 718, startPoint y: 572, endPoint x: 844, endPoint y: 535, distance: 131.3
click at [844, 535] on form "**********" at bounding box center [756, 482] width 415 height 254
click at [847, 525] on span "12:30 PM" at bounding box center [859, 517] width 163 height 28
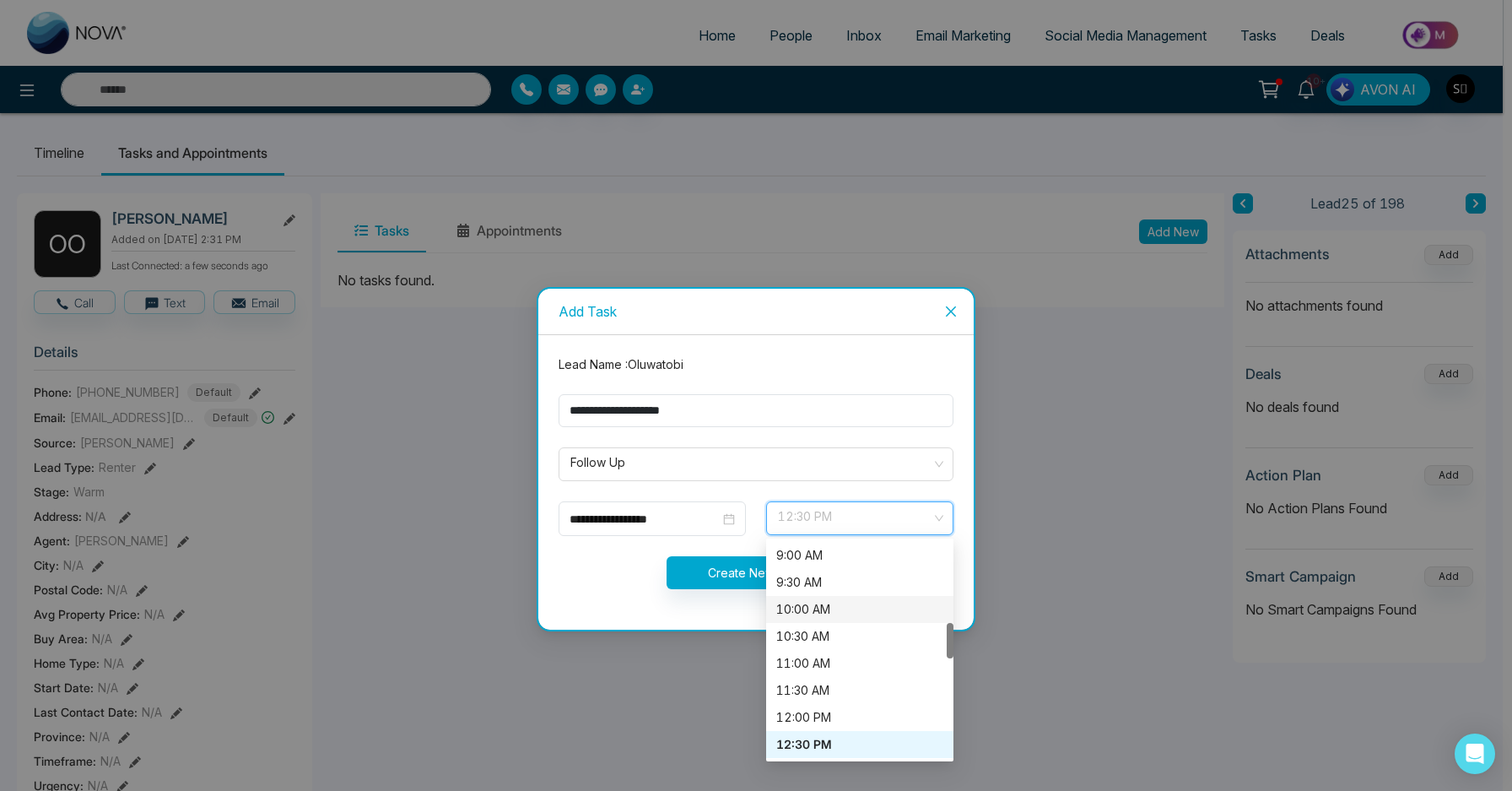
click at [819, 610] on div "10:00 AM" at bounding box center [859, 609] width 167 height 19
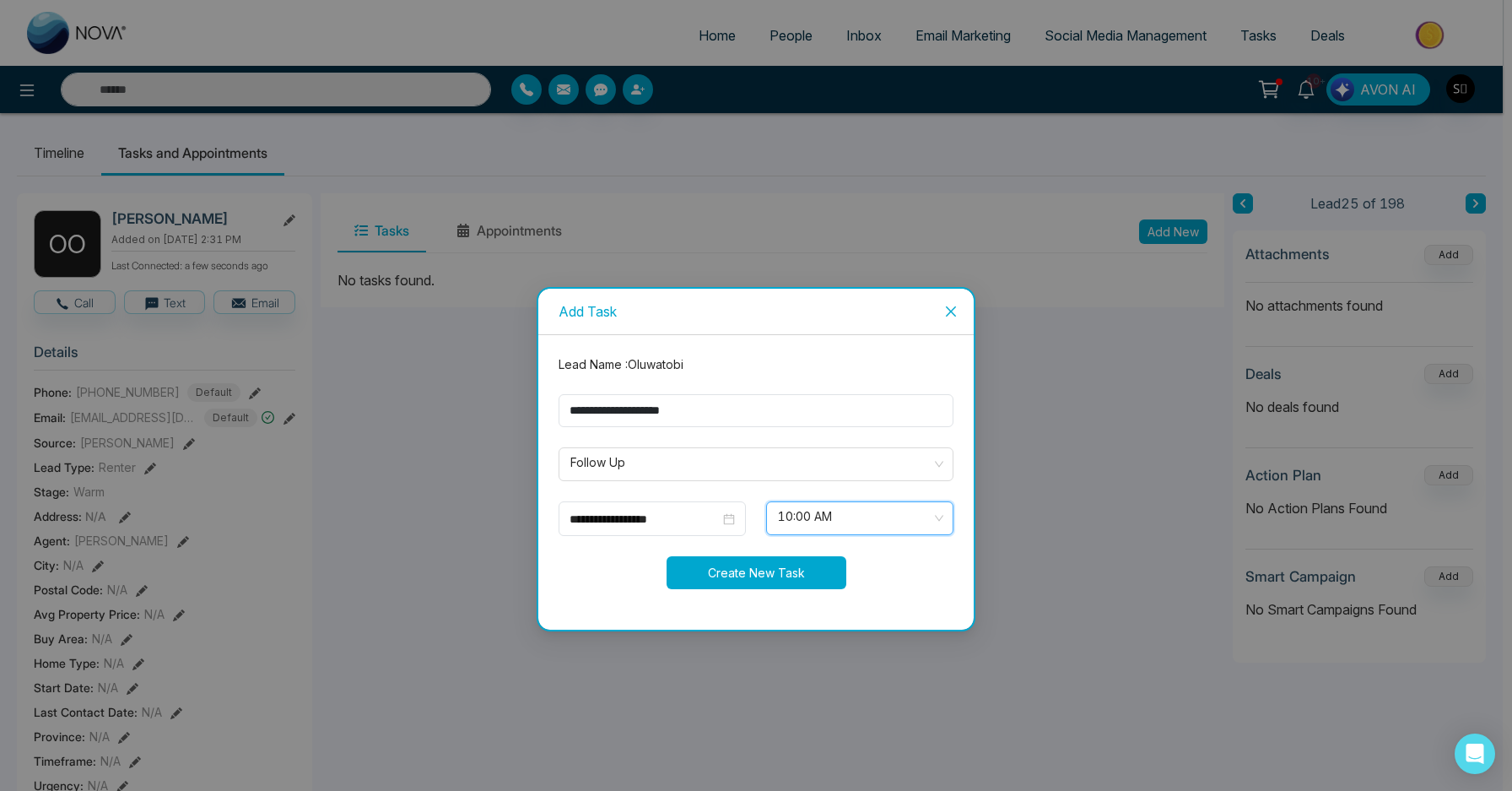
click at [749, 568] on button "Create New Task" at bounding box center [756, 573] width 180 height 33
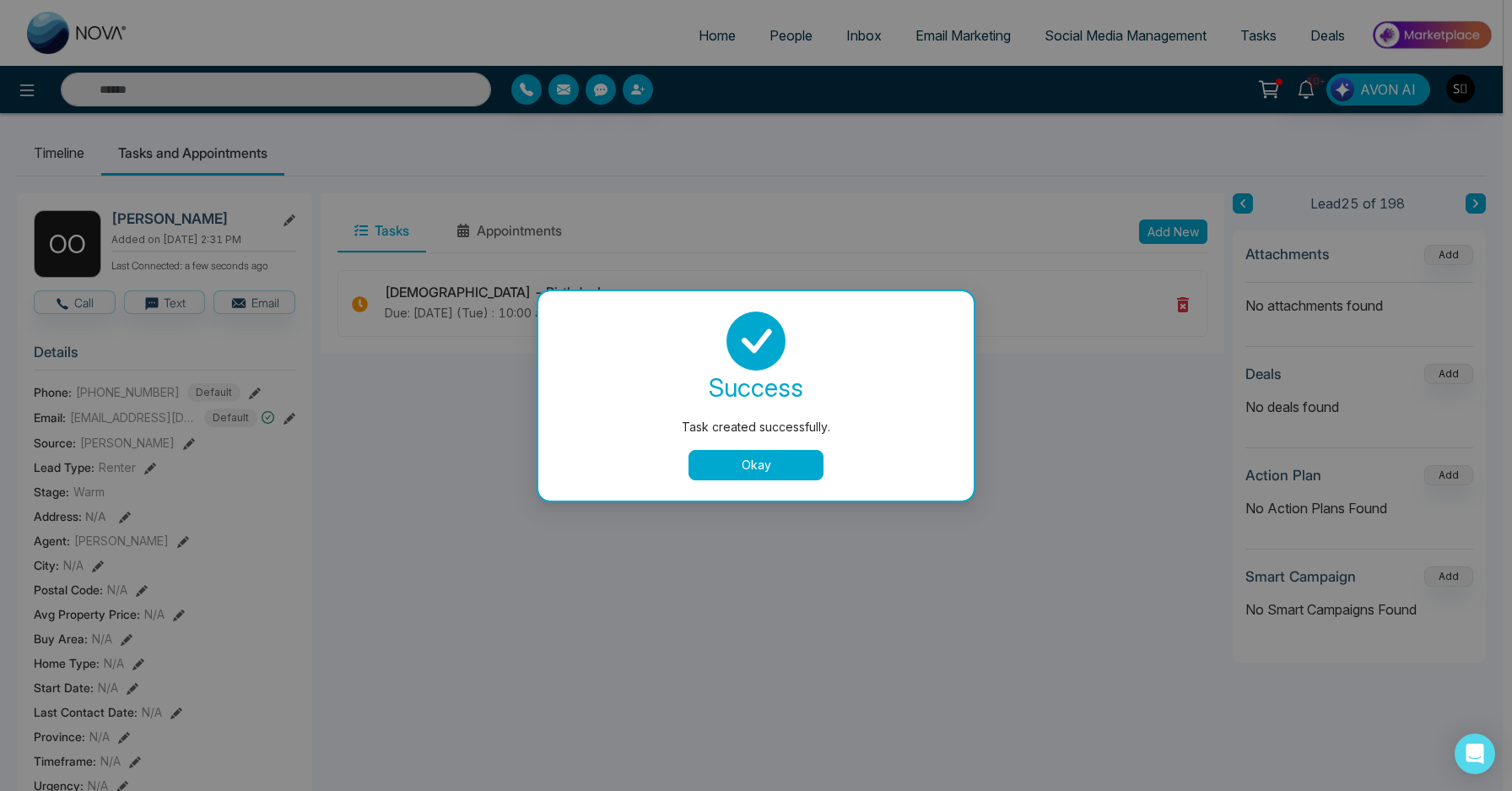
click at [764, 465] on button "Okay" at bounding box center [756, 464] width 135 height 30
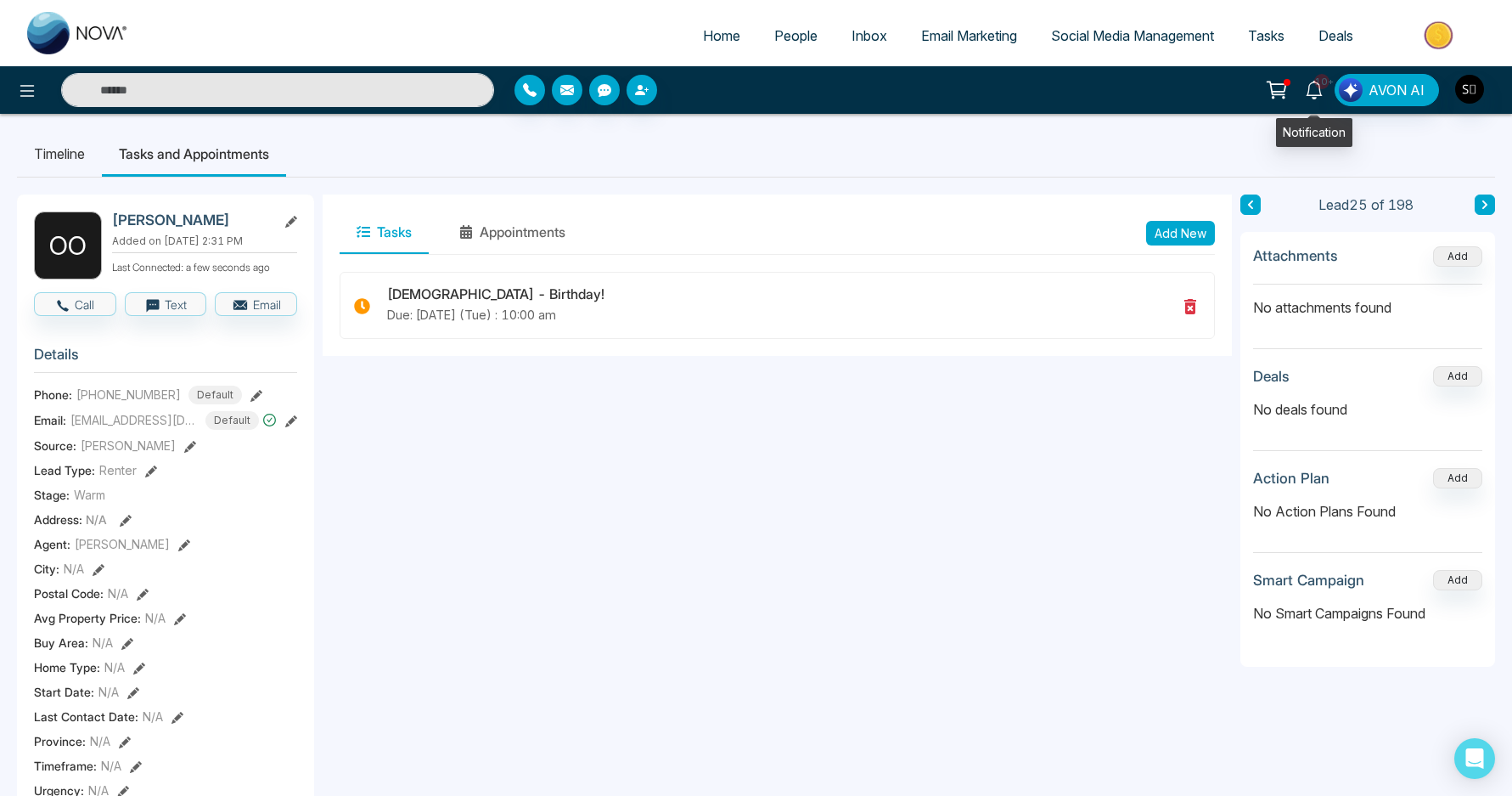
click at [1325, 91] on link "10+" at bounding box center [1313, 89] width 40 height 30
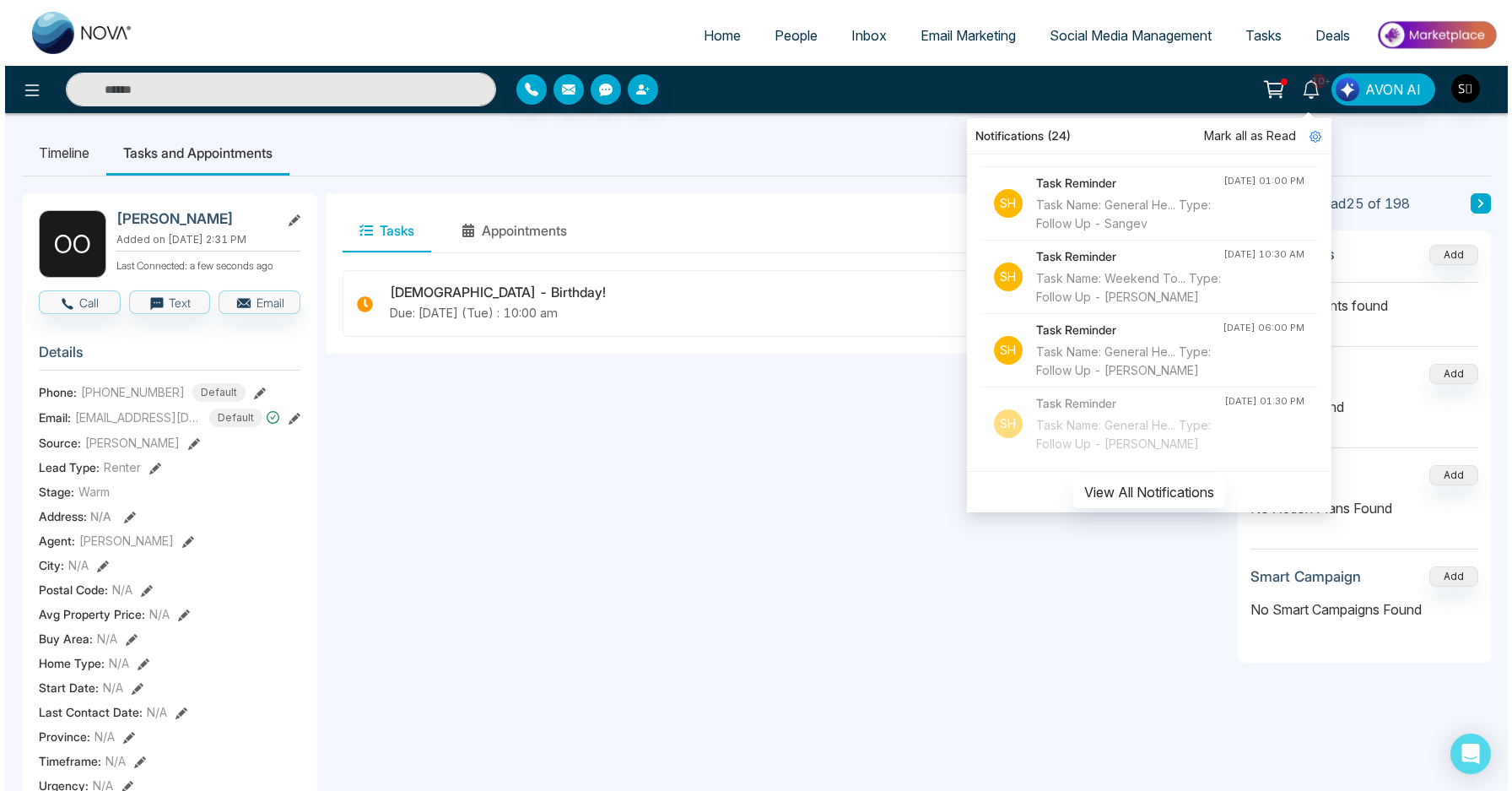
scroll to position [1948, 0]
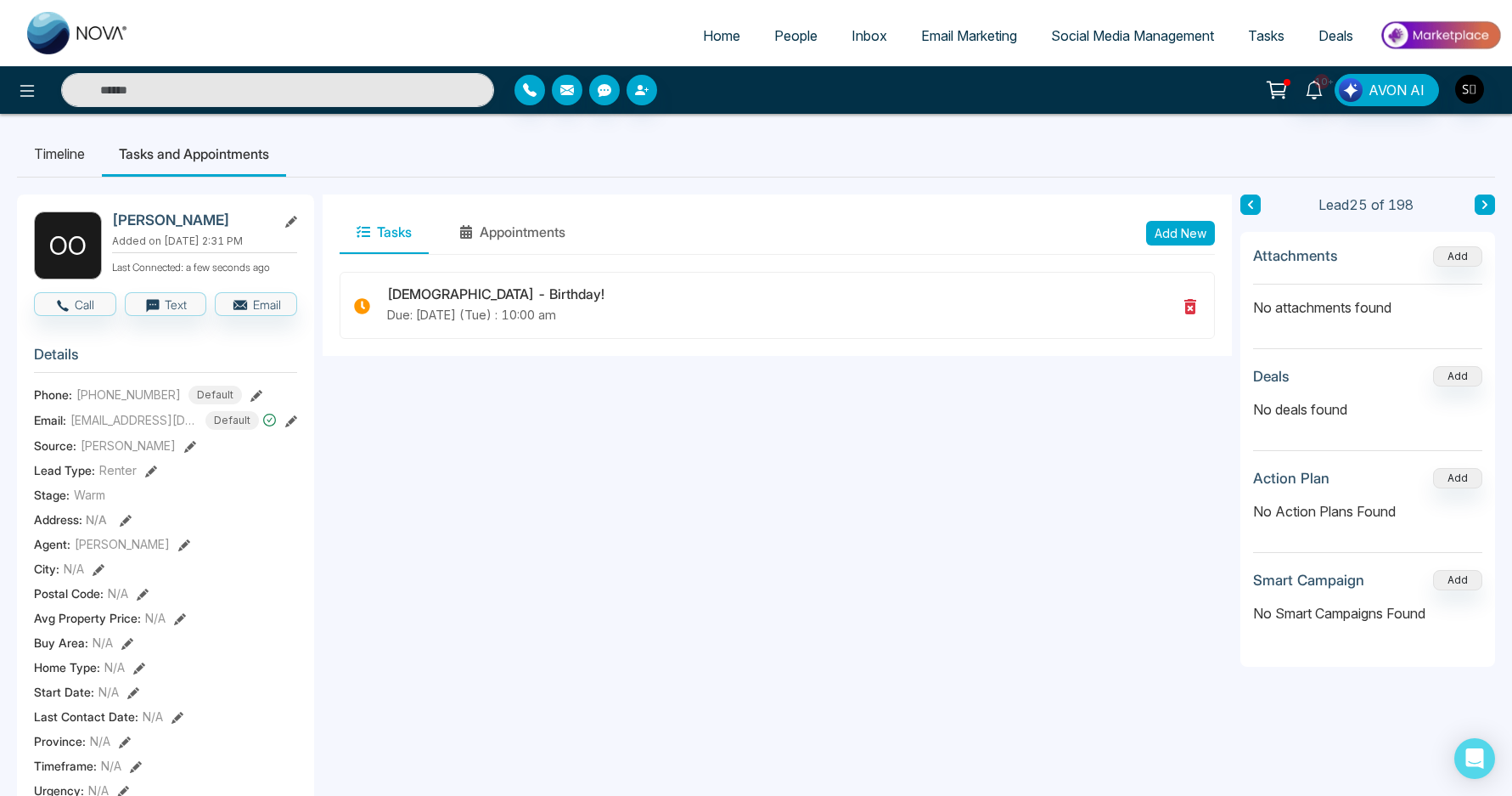
click at [61, 163] on li "Timeline" at bounding box center [59, 153] width 85 height 46
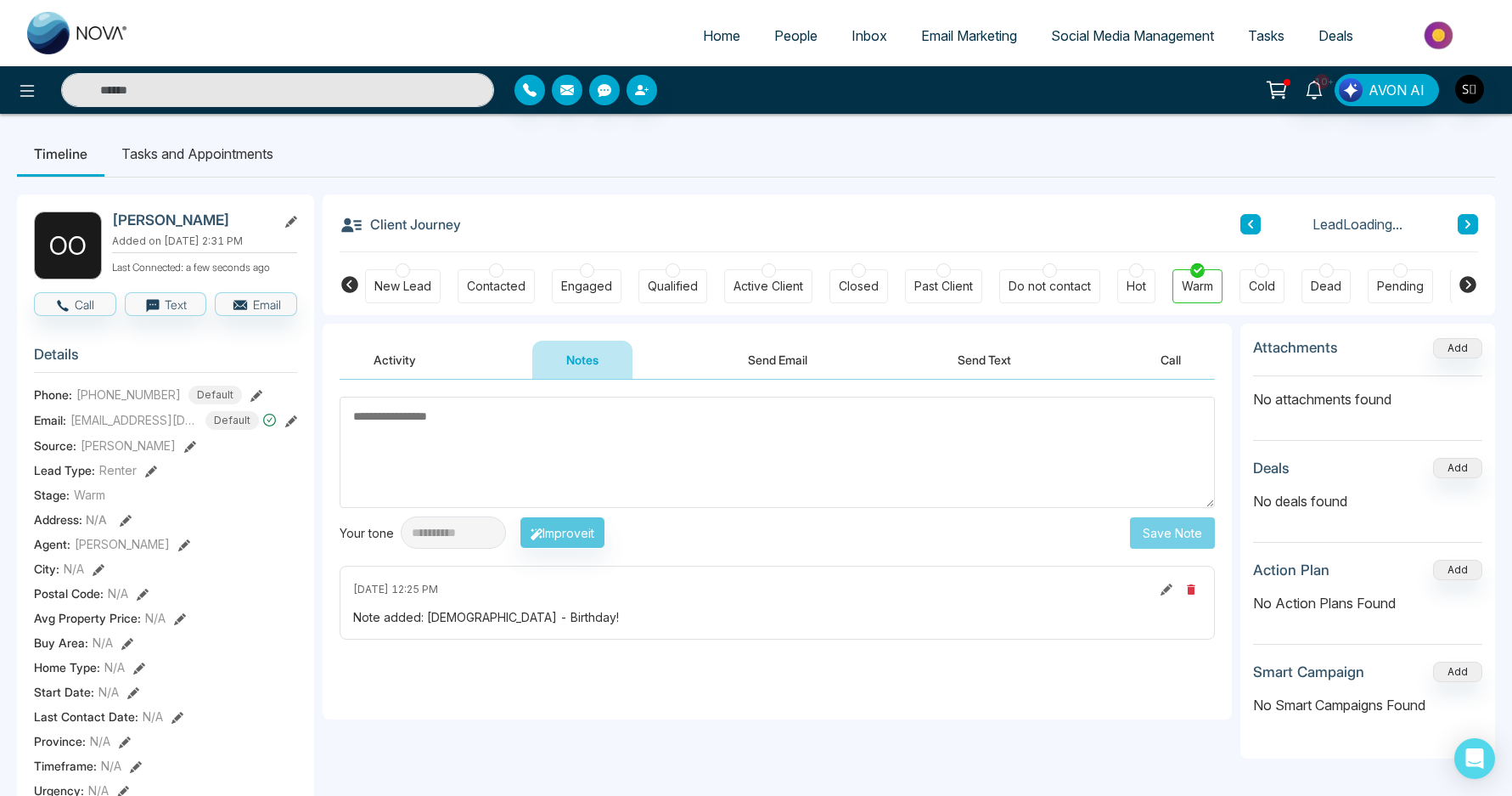
click at [439, 425] on textarea at bounding box center [777, 452] width 876 height 111
type textarea "**********"
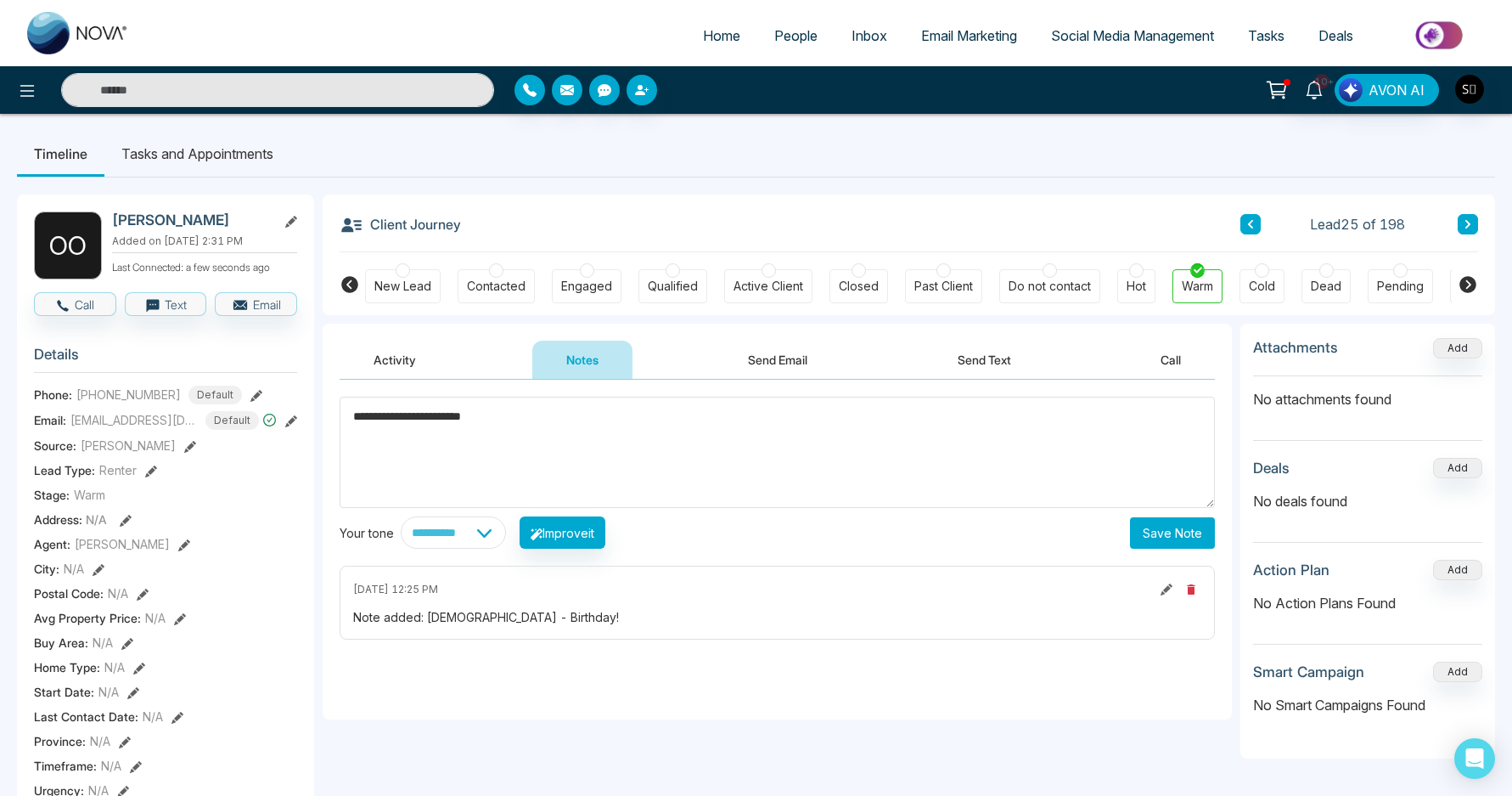
click at [1167, 526] on button "Save Note" at bounding box center [1173, 533] width 85 height 31
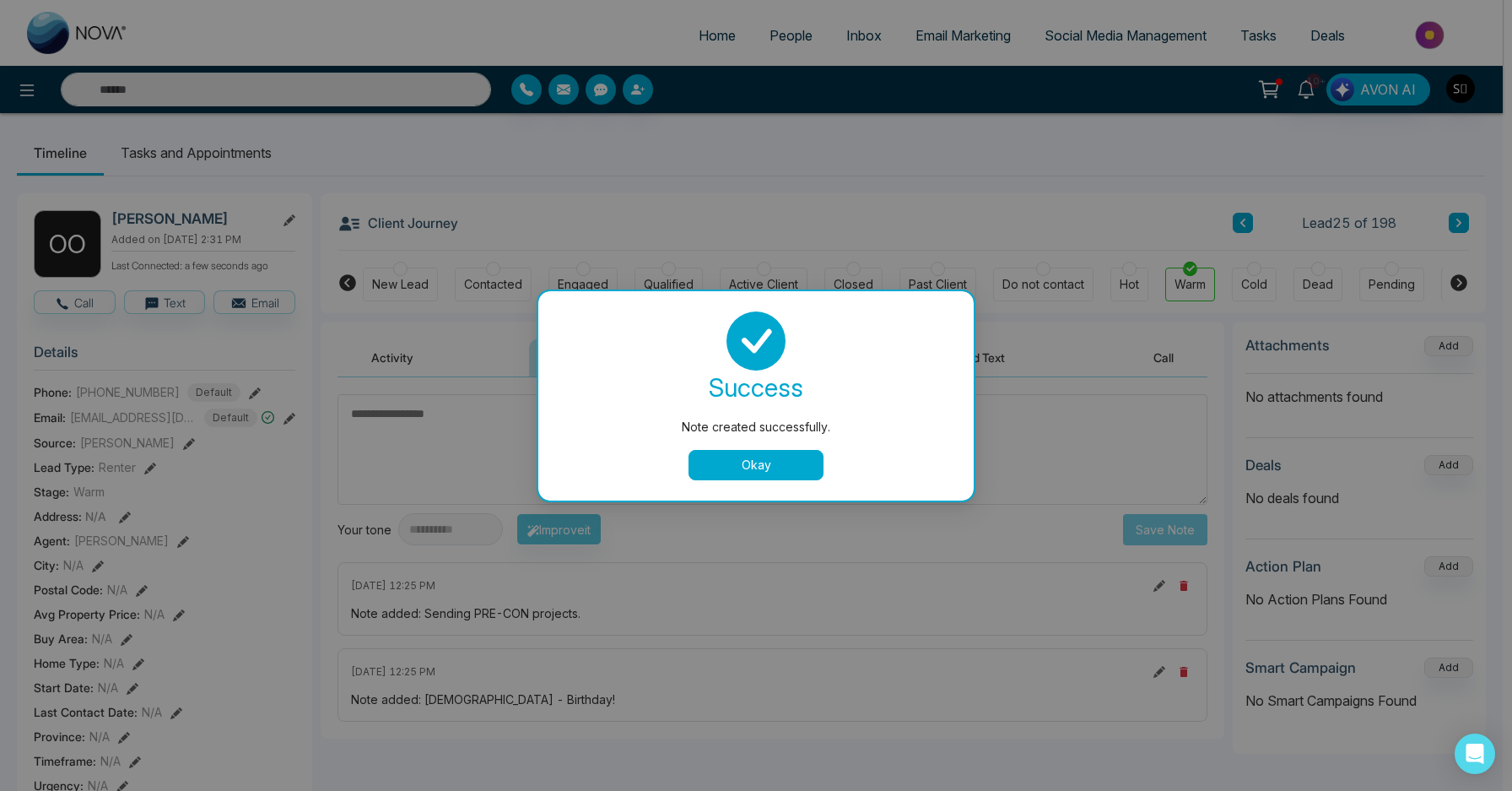
click at [749, 472] on button "Okay" at bounding box center [756, 464] width 135 height 30
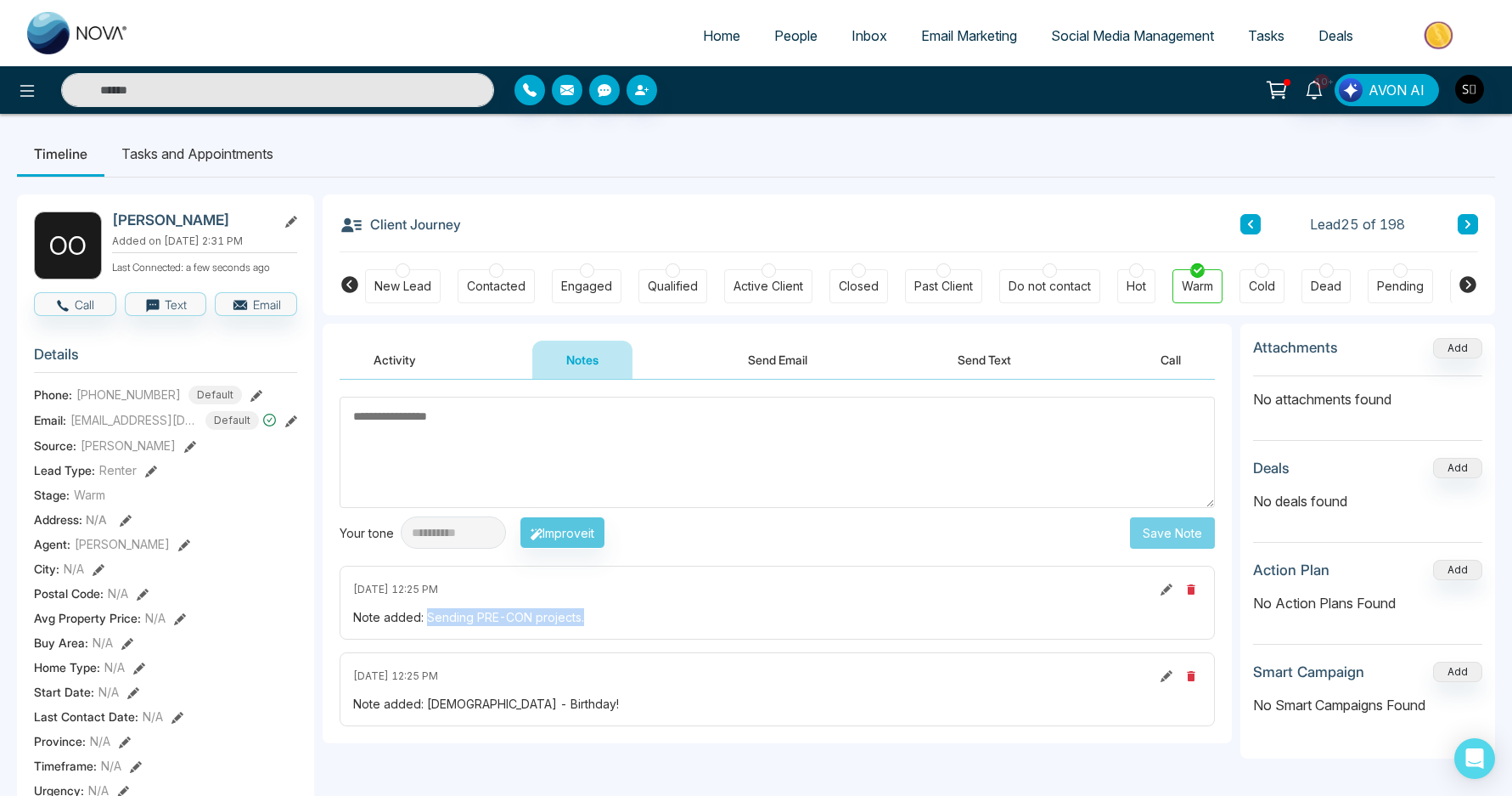
drag, startPoint x: 428, startPoint y: 618, endPoint x: 685, endPoint y: 637, distance: 257.7
click at [685, 637] on div "September 9 2025 | 12:25 PM Note added: Sending PRE-CON projects." at bounding box center [777, 602] width 876 height 74
copy div "Sending PRE-CON projects."
click at [791, 431] on textarea at bounding box center [777, 452] width 876 height 111
click at [134, 461] on span "Renter" at bounding box center [118, 470] width 37 height 18
